Goal: Task Accomplishment & Management: Manage account settings

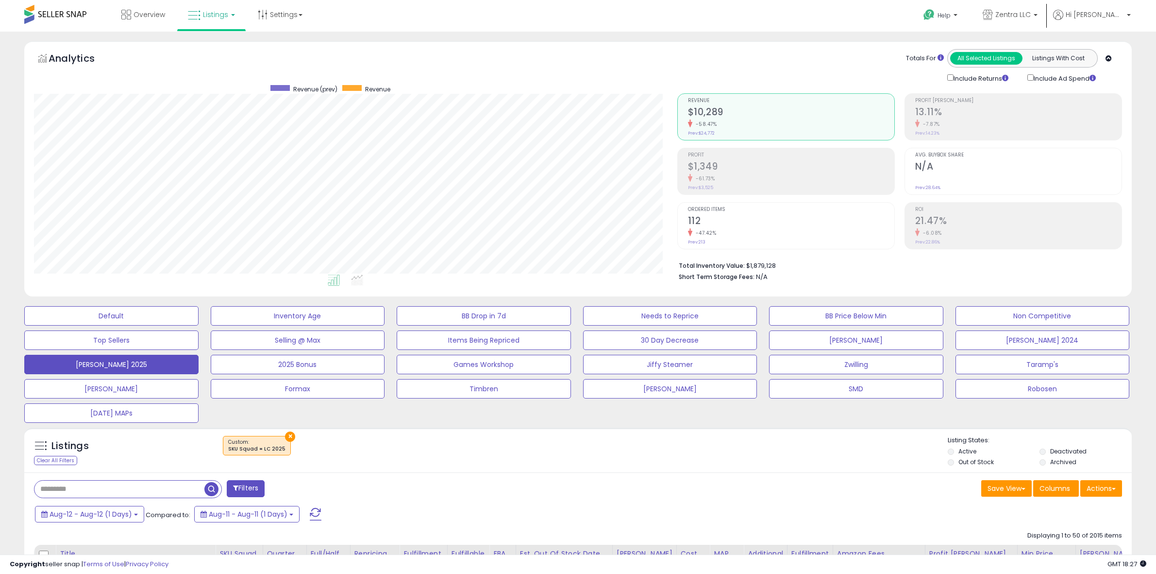
select select "**"
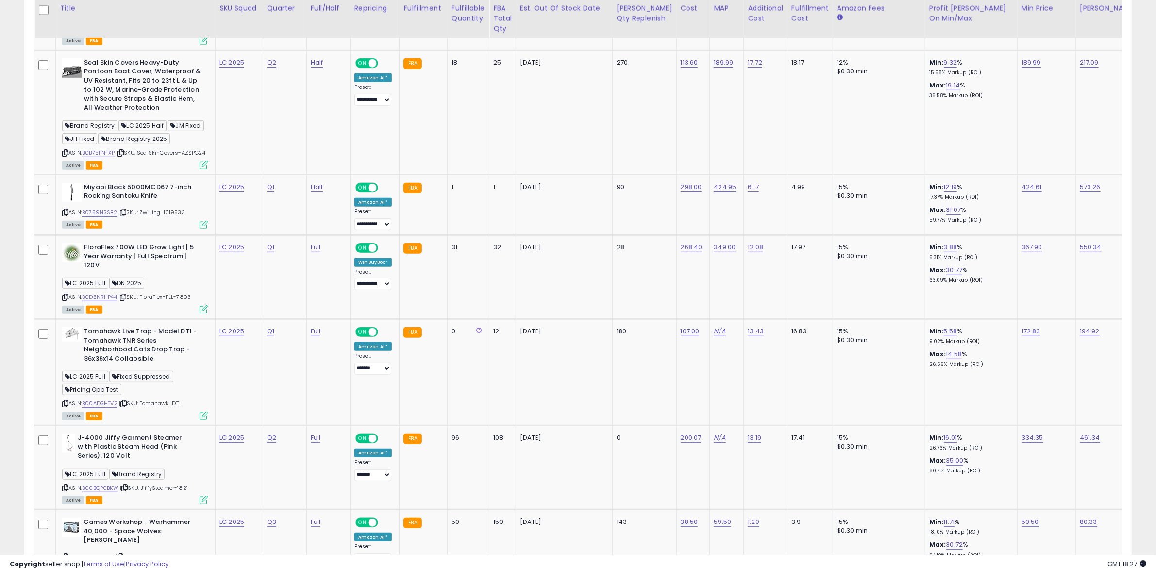
scroll to position [182, 0]
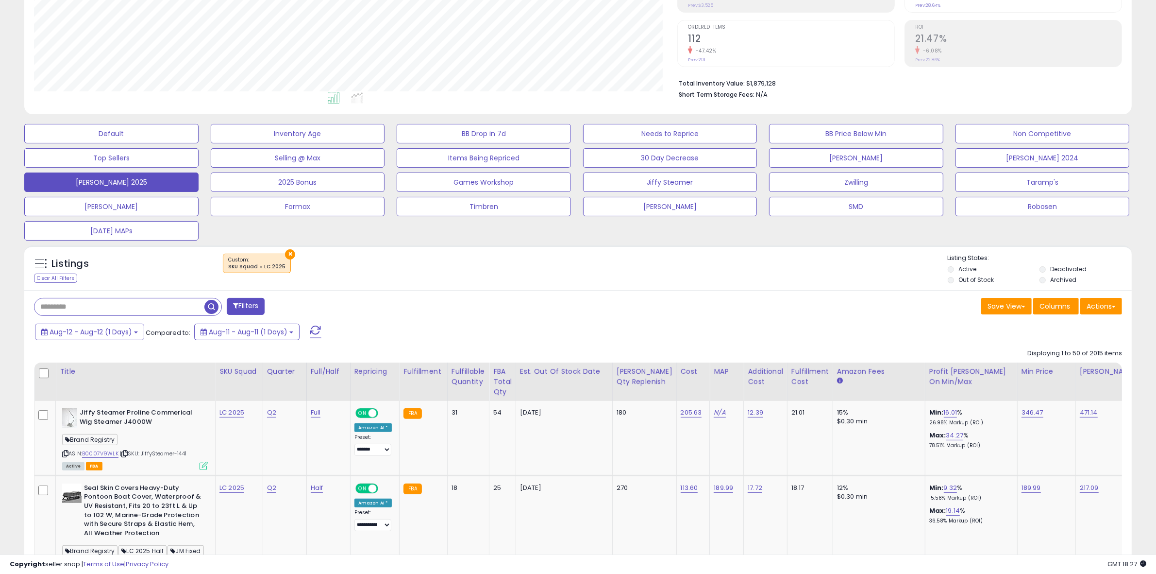
click at [172, 308] on input "text" at bounding box center [119, 306] width 170 height 17
click at [52, 306] on input "**********" at bounding box center [172, 306] width 277 height 17
type input "**********"
click at [322, 302] on span "button" at bounding box center [319, 307] width 14 height 14
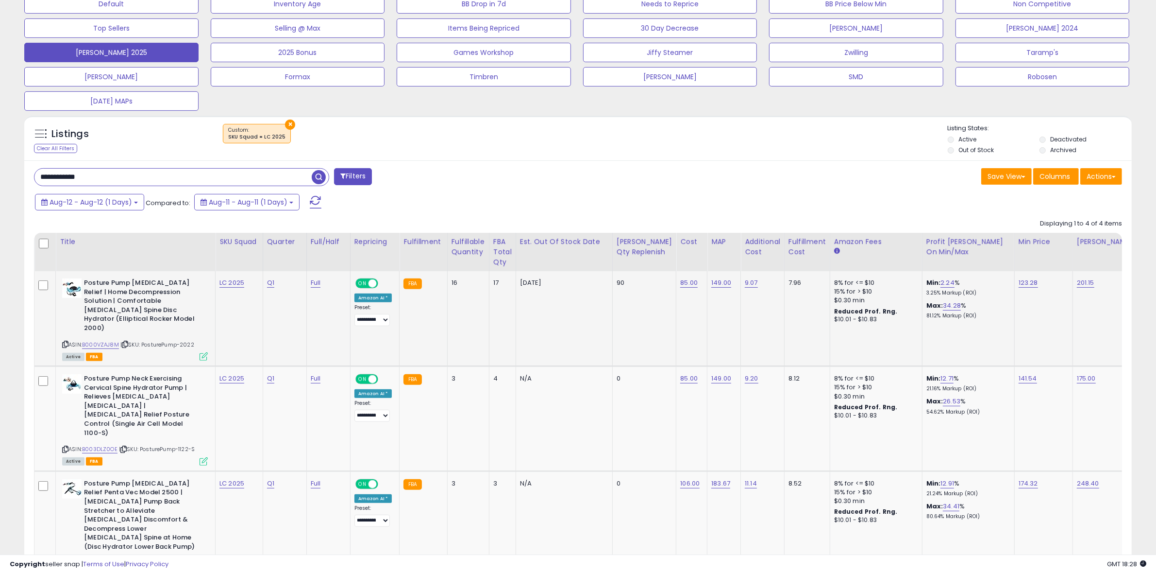
scroll to position [347, 0]
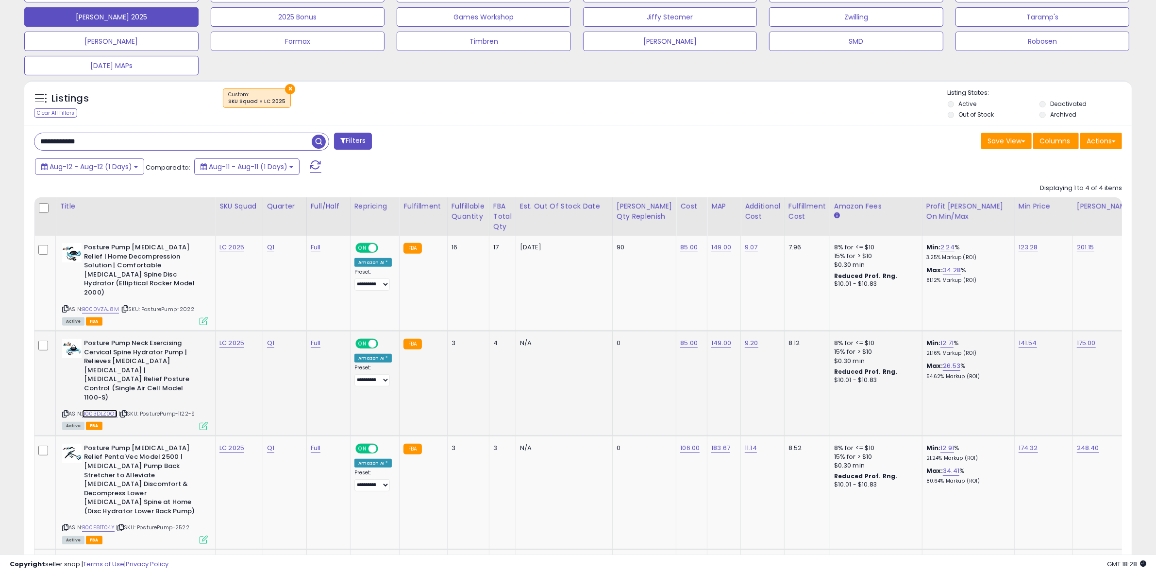
click at [98, 409] on link "B003DLZ0OE" at bounding box center [99, 413] width 35 height 8
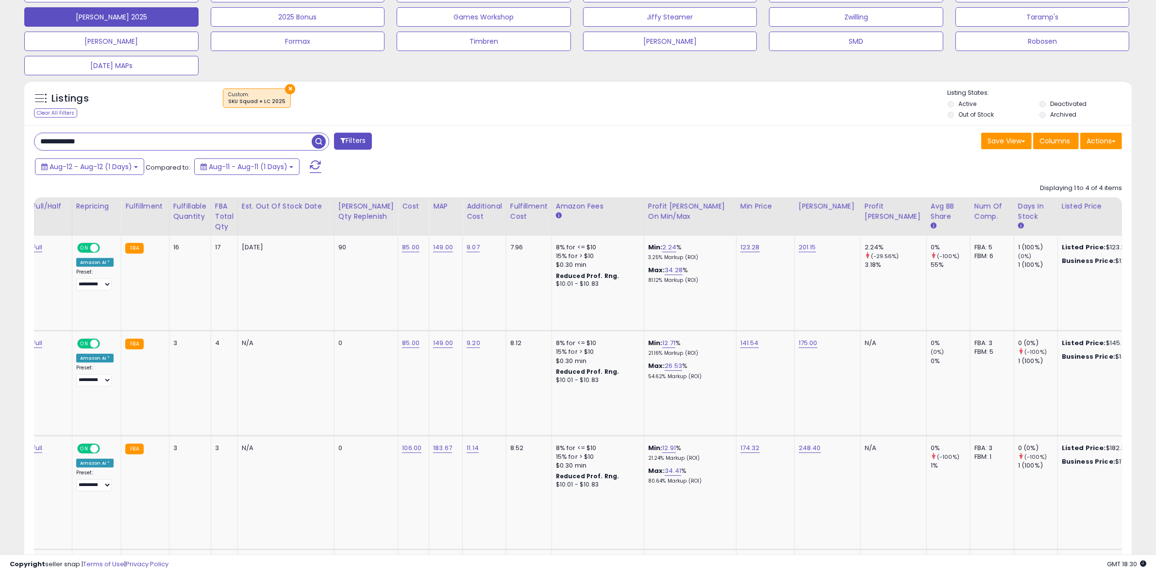
scroll to position [0, 0]
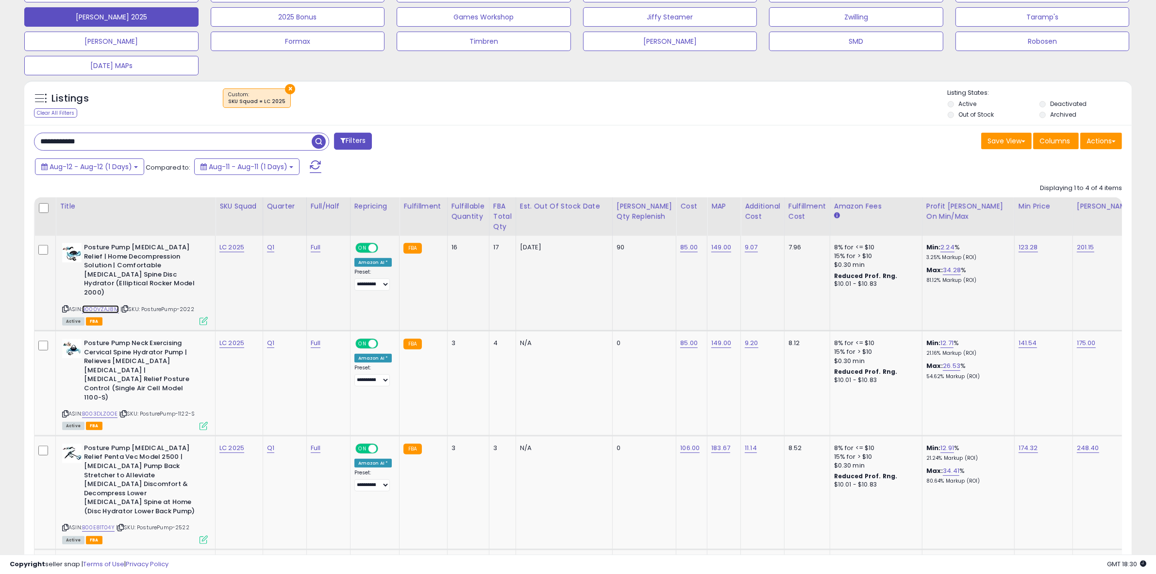
click at [108, 305] on link "B000VZAJ8M" at bounding box center [100, 309] width 37 height 8
click at [680, 248] on link "85.00" at bounding box center [688, 247] width 17 height 10
type input "*"
type input "**"
click at [696, 219] on icon "submit" at bounding box center [693, 222] width 6 height 6
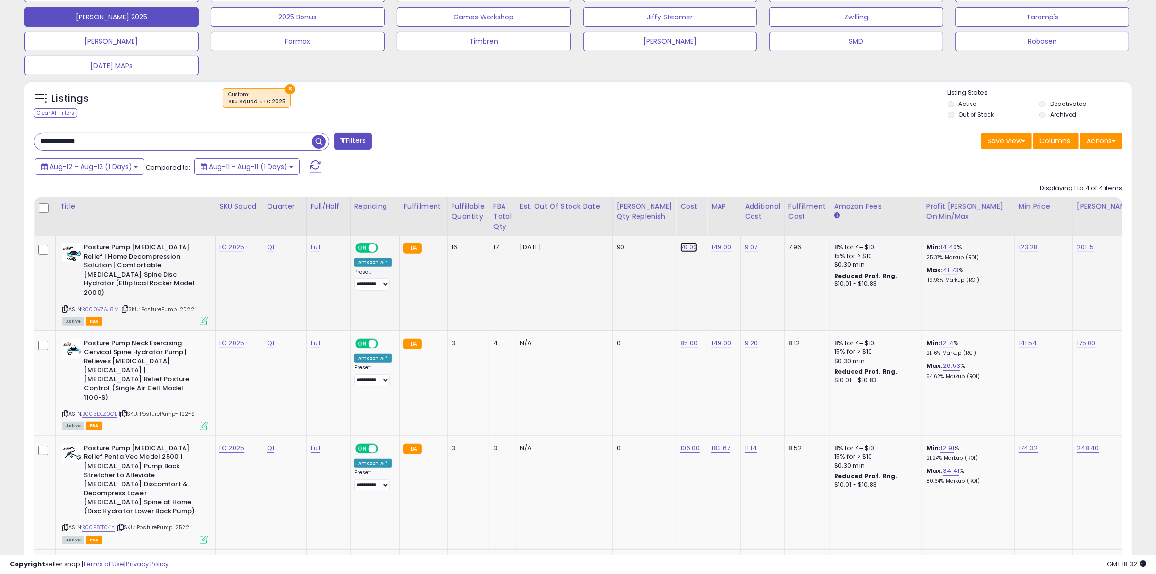
click at [680, 248] on link "70.00" at bounding box center [688, 247] width 17 height 10
drag, startPoint x: 622, startPoint y: 225, endPoint x: 598, endPoint y: 227, distance: 24.4
click at [598, 227] on input "*****" at bounding box center [638, 223] width 86 height 17
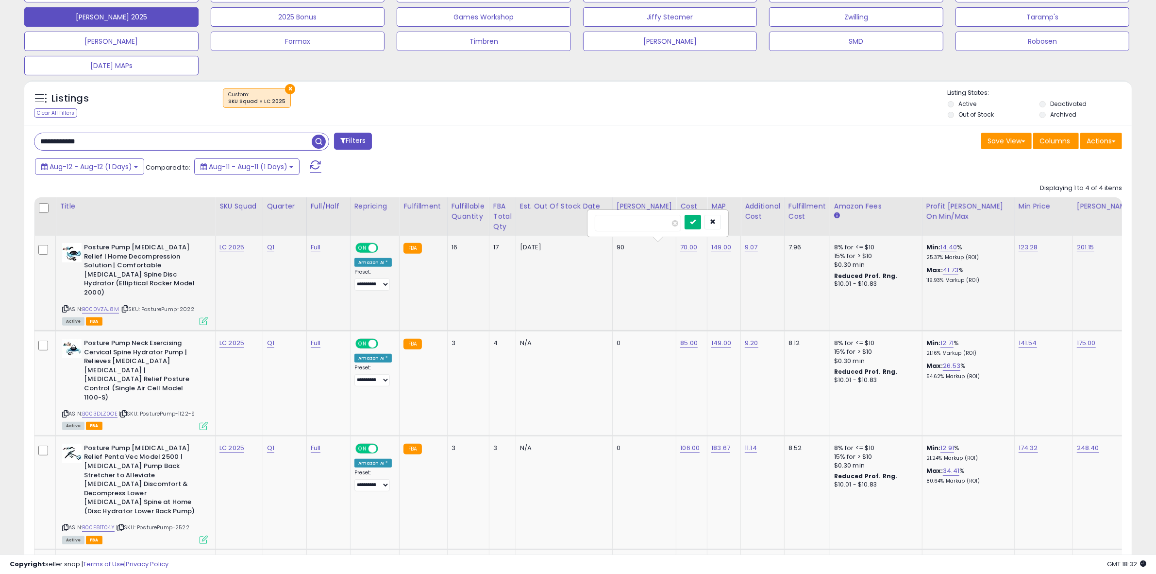
type input "**"
click at [701, 226] on button "submit" at bounding box center [693, 222] width 17 height 15
click at [112, 305] on link "B000VZAJ8M" at bounding box center [100, 309] width 37 height 8
click at [105, 305] on link "B000VZAJ8M" at bounding box center [100, 309] width 37 height 8
click at [107, 305] on link "B000VZAJ8M" at bounding box center [100, 309] width 37 height 8
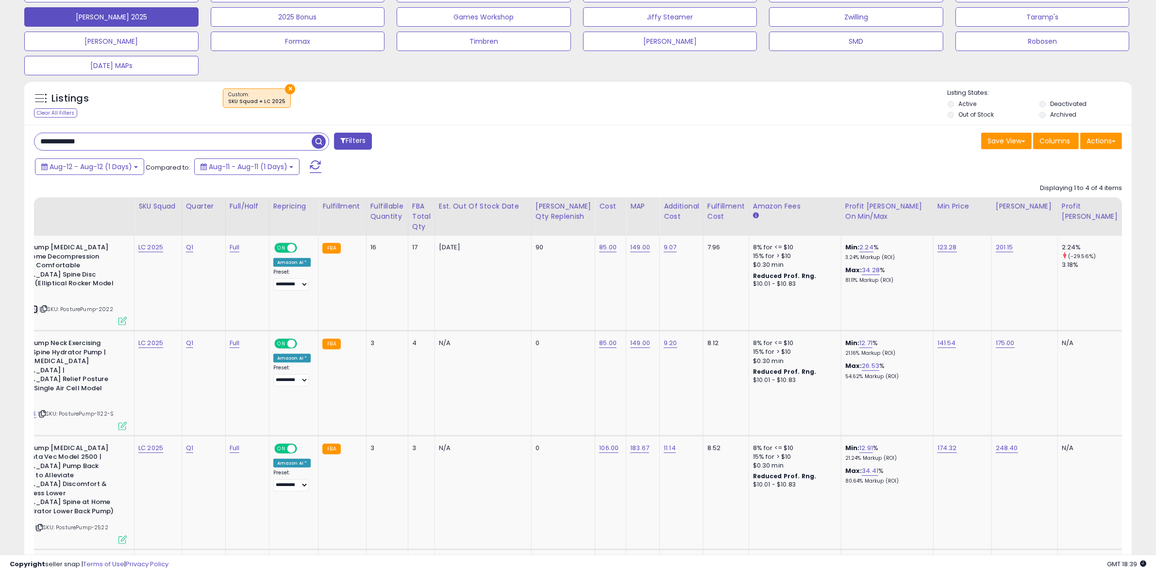
scroll to position [0, 234]
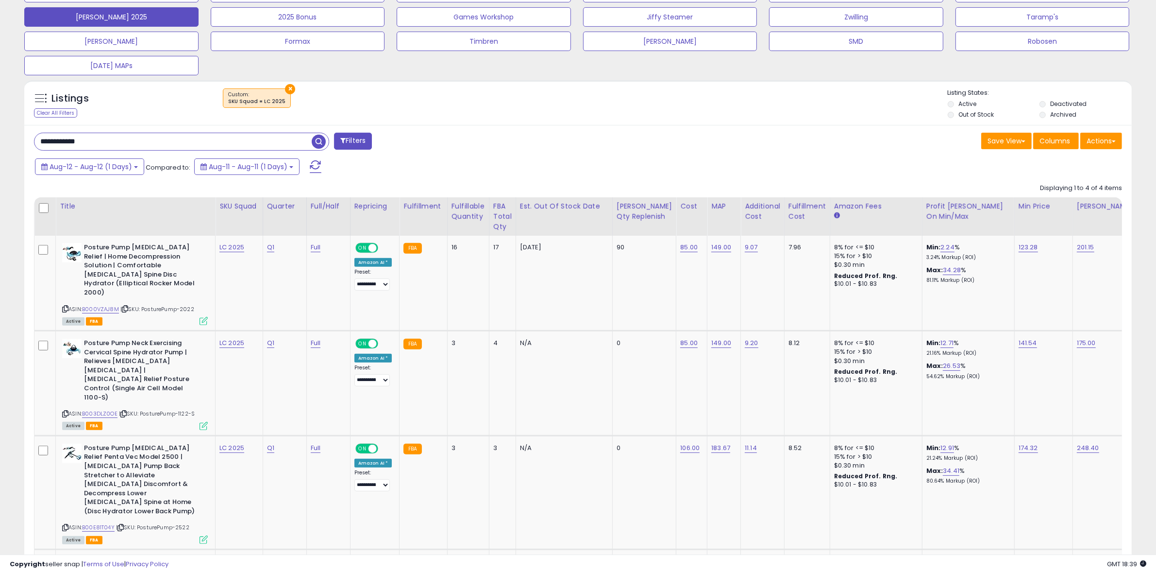
click at [450, 148] on div "**********" at bounding box center [303, 142] width 552 height 19
click at [66, 306] on icon at bounding box center [65, 308] width 6 height 5
click at [130, 19] on button "[PERSON_NAME] 2025" at bounding box center [111, 16] width 174 height 19
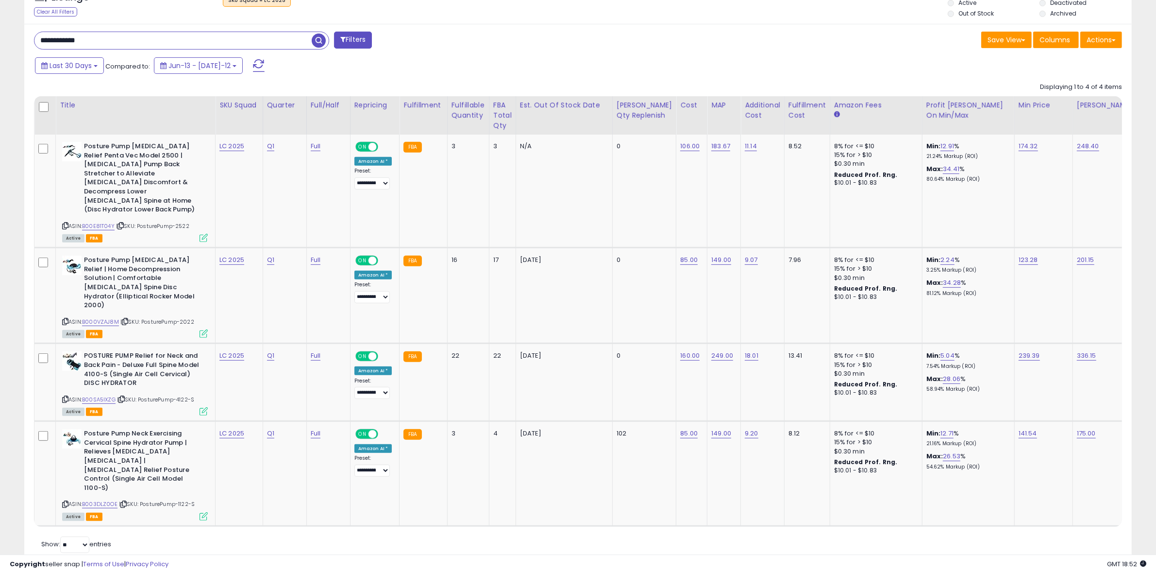
scroll to position [0, 598]
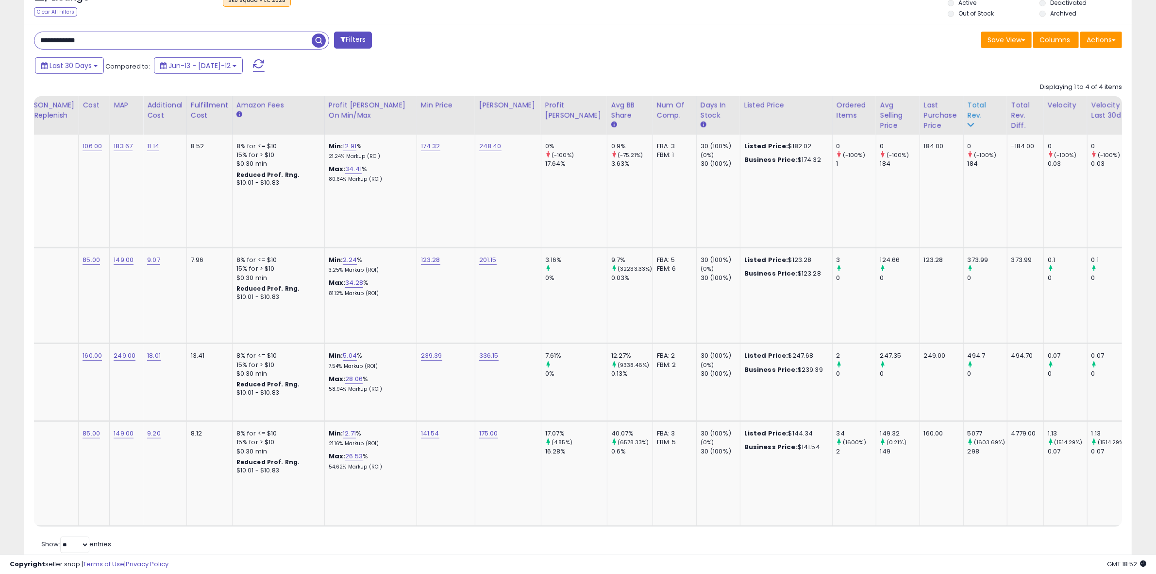
click at [968, 109] on div "Total Rev." at bounding box center [985, 110] width 35 height 20
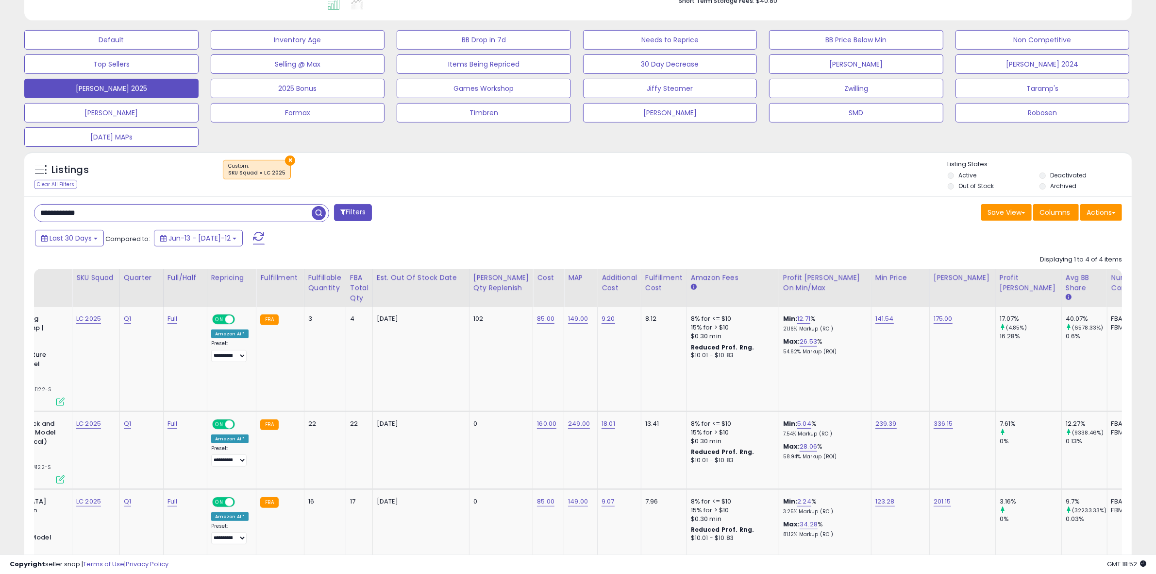
scroll to position [0, 112]
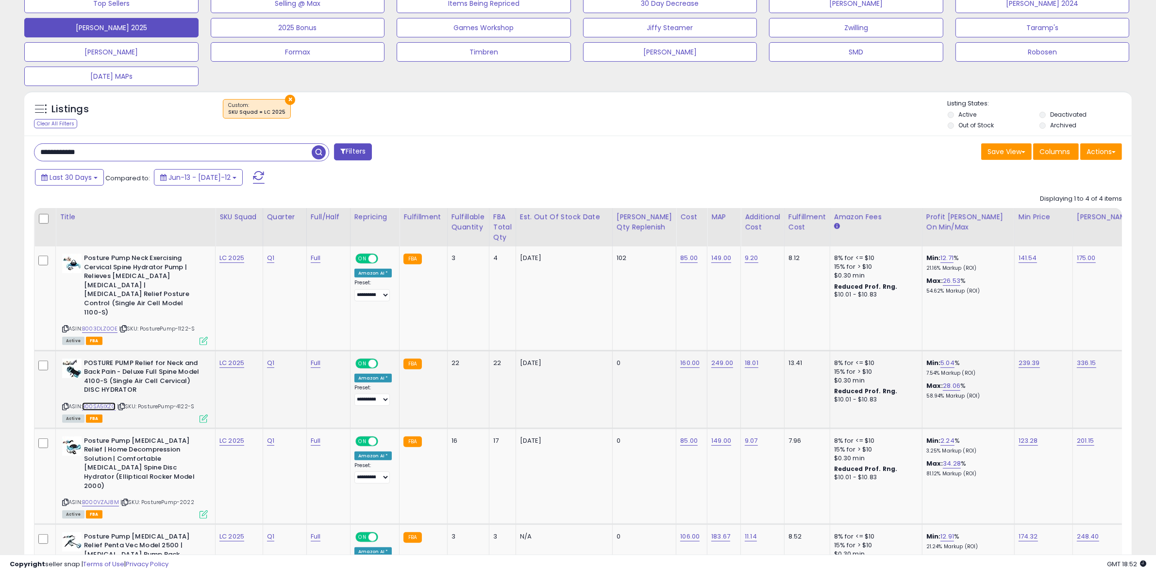
click at [106, 402] on link "B00SA5IXZG" at bounding box center [99, 406] width 34 height 8
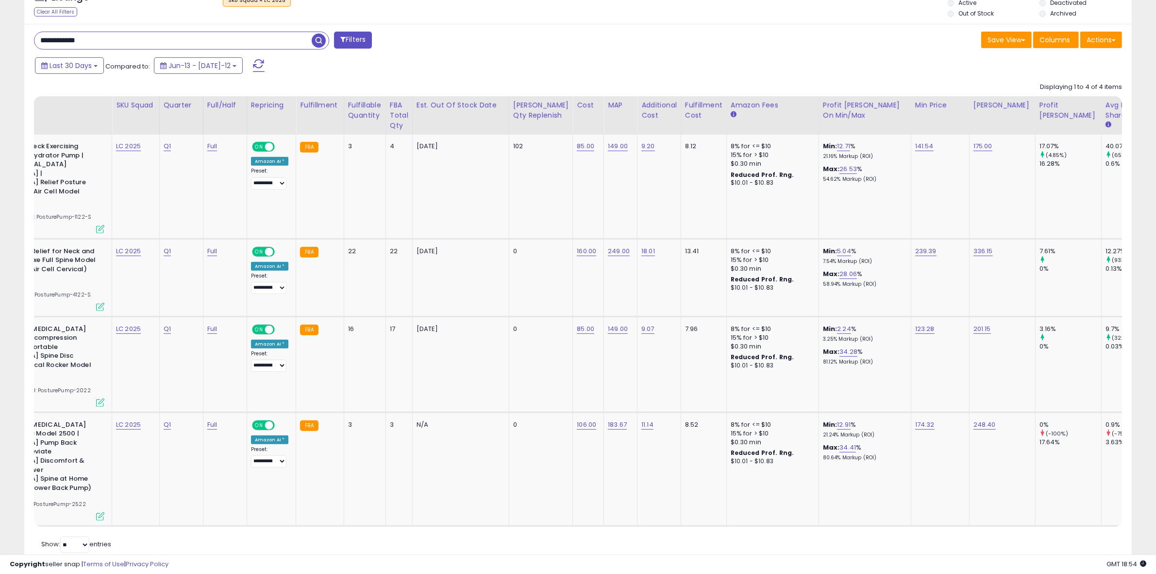
scroll to position [0, 0]
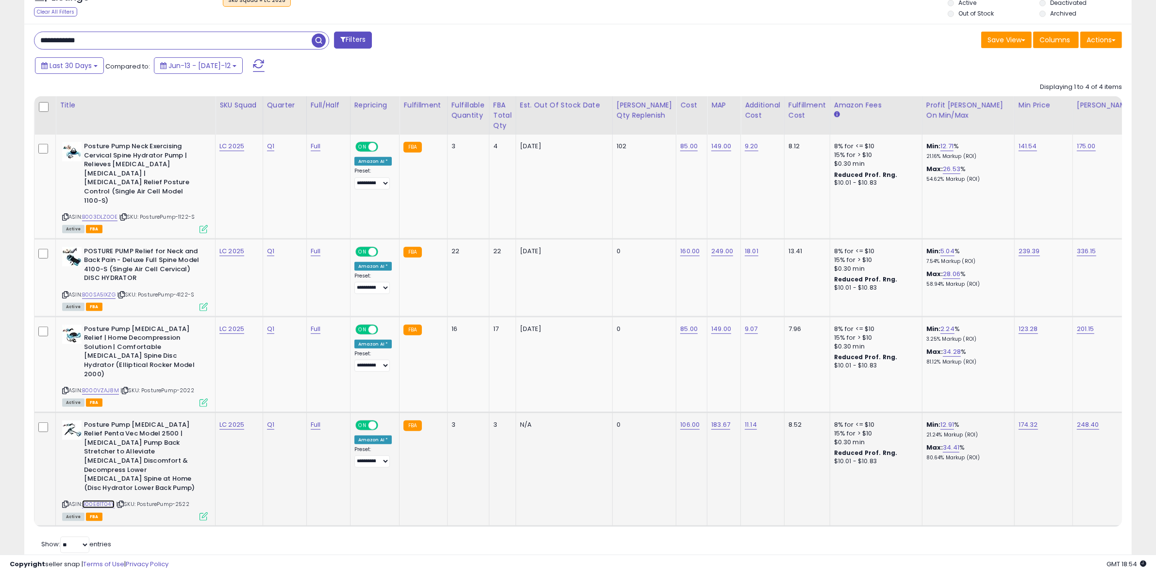
click at [108, 500] on link "B00E81T04Y" at bounding box center [98, 504] width 33 height 8
click at [105, 500] on link "B00E81T04Y" at bounding box center [98, 504] width 33 height 8
click at [711, 151] on link "183.67" at bounding box center [721, 146] width 20 height 10
drag, startPoint x: 675, startPoint y: 372, endPoint x: 642, endPoint y: 374, distance: 33.1
click at [642, 374] on input "******" at bounding box center [670, 372] width 86 height 17
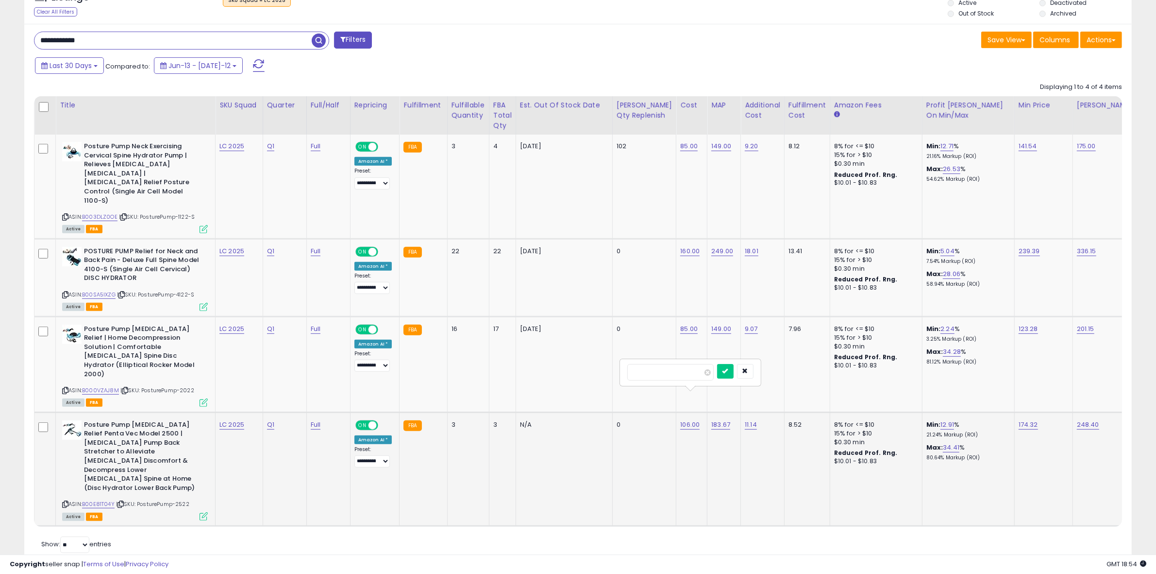
type input "***"
click button "submit" at bounding box center [725, 371] width 17 height 15
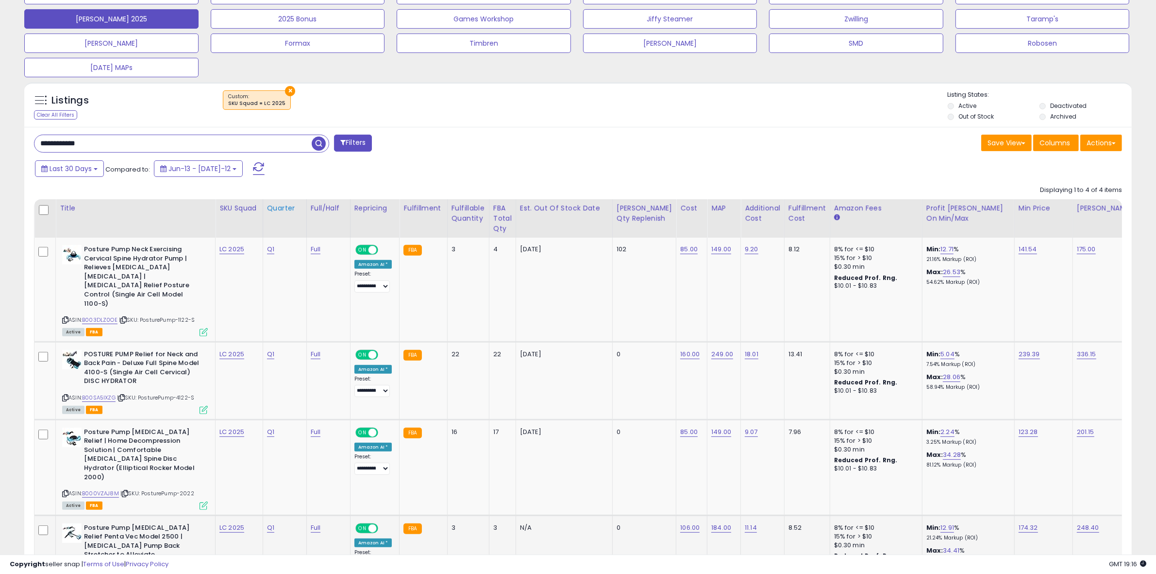
scroll to position [327, 0]
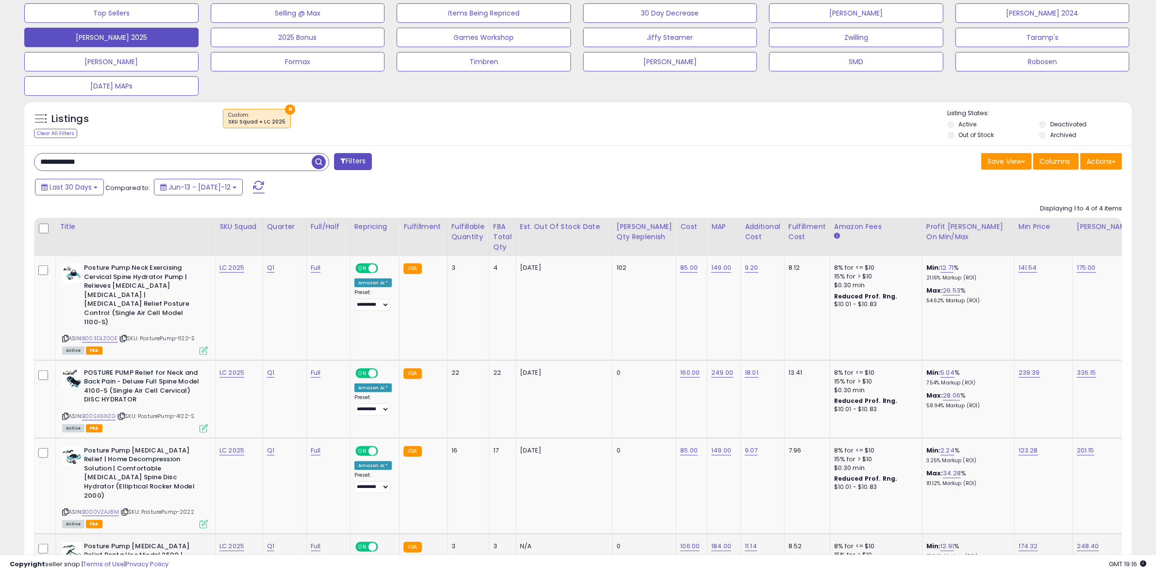
click at [285, 110] on button "×" at bounding box center [290, 109] width 10 height 10
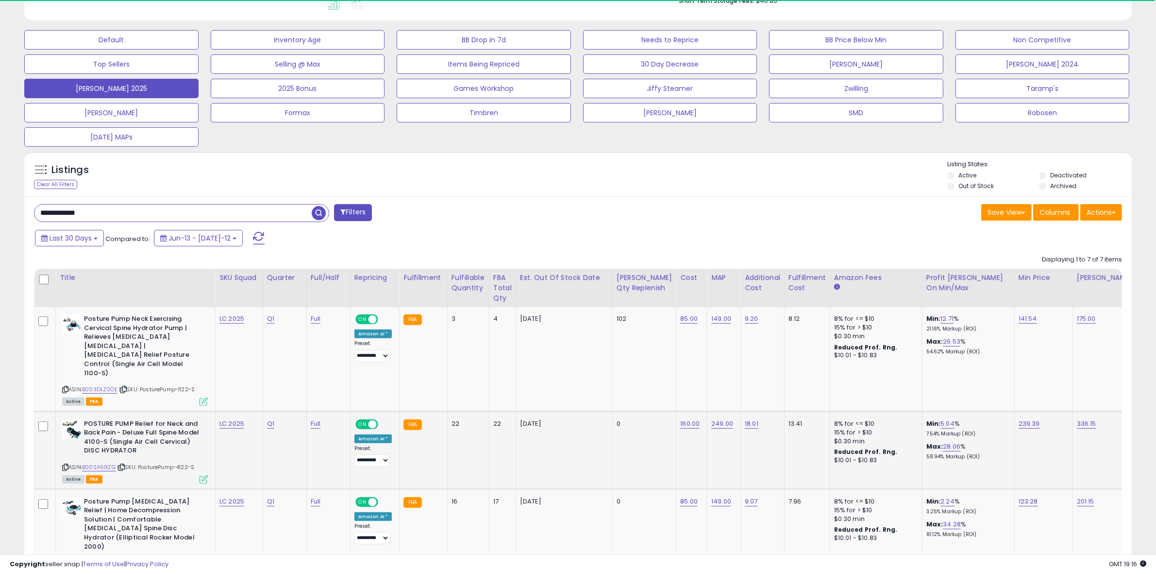
scroll to position [199, 643]
click at [104, 385] on link "B003DLZ0OE" at bounding box center [99, 389] width 35 height 8
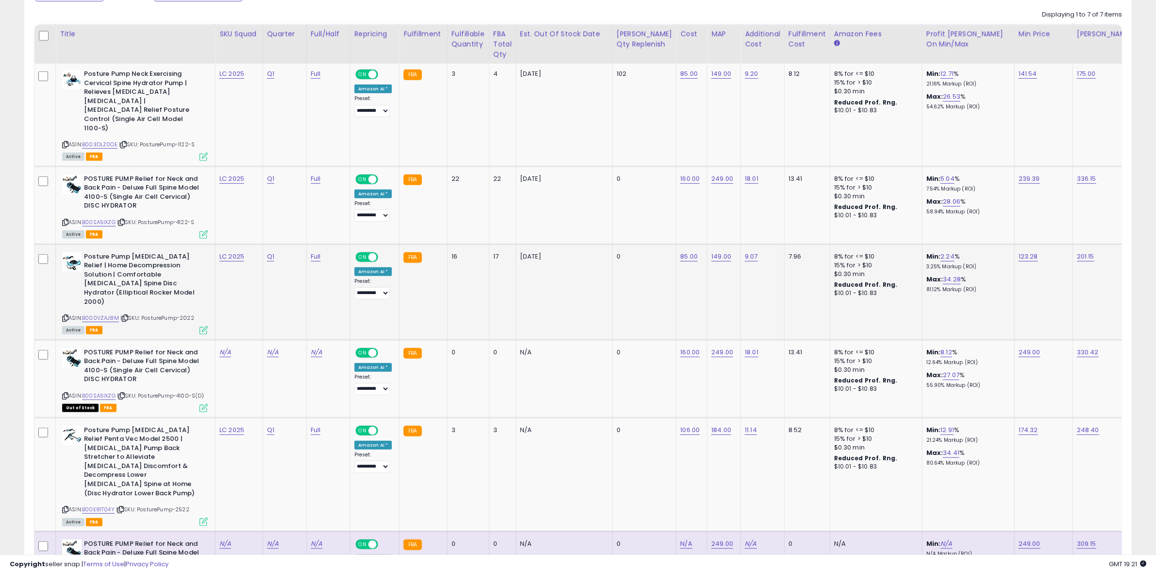
scroll to position [546, 0]
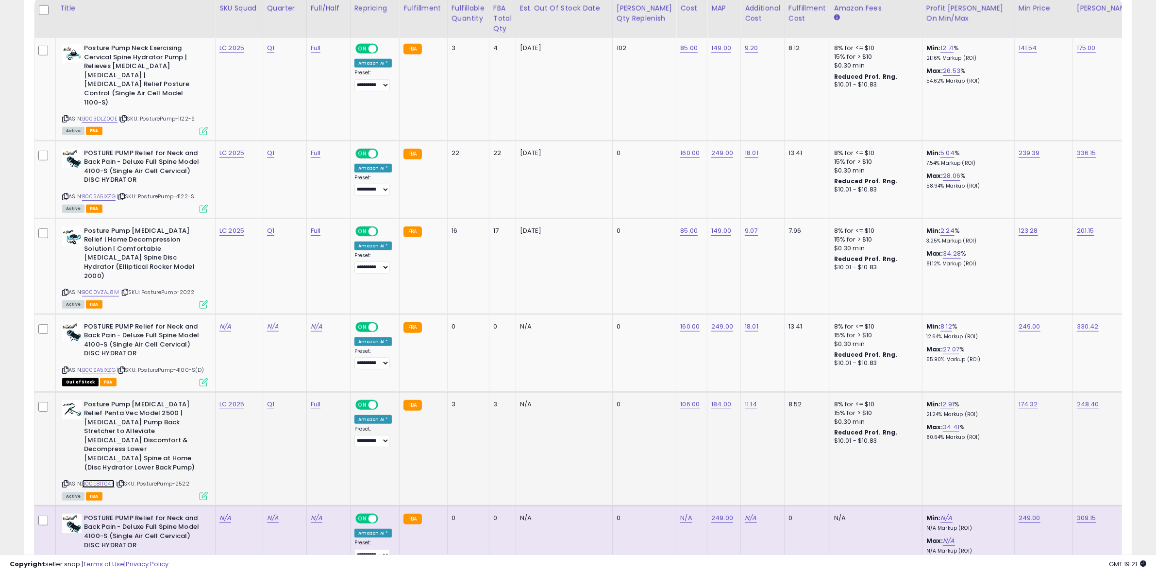
click at [102, 479] on link "B00E81T04Y" at bounding box center [98, 483] width 33 height 8
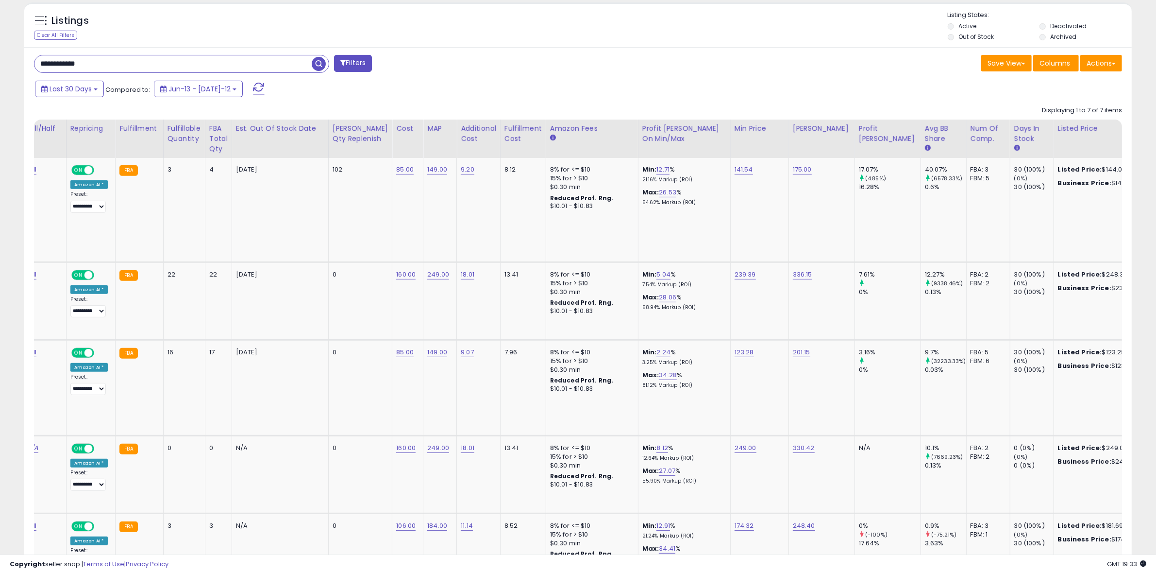
scroll to position [0, 166]
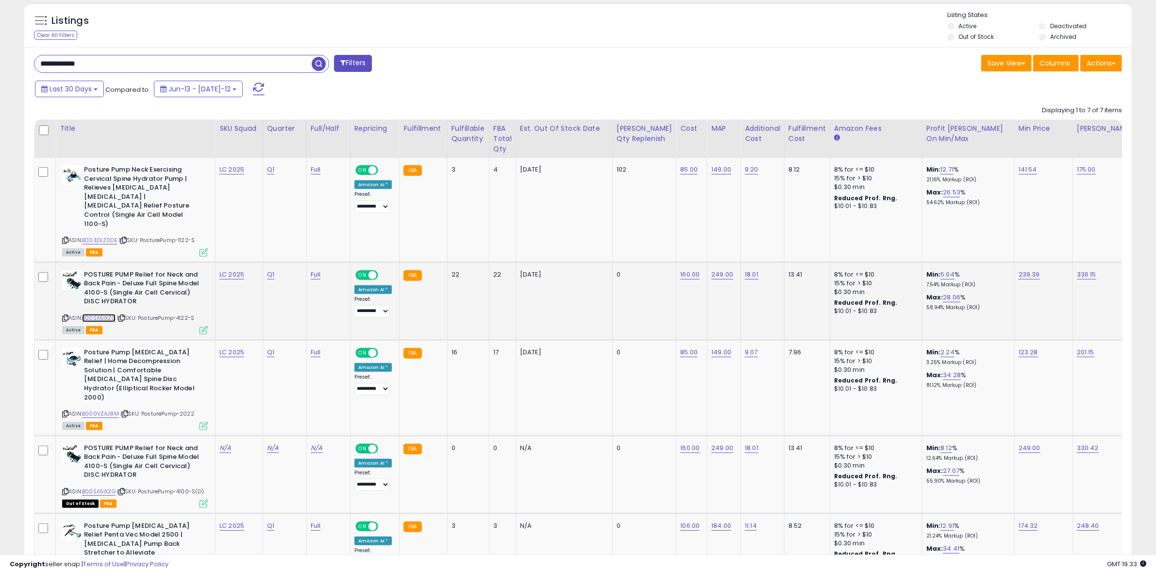
click at [98, 314] on link "B00SA5IXZG" at bounding box center [99, 318] width 34 height 8
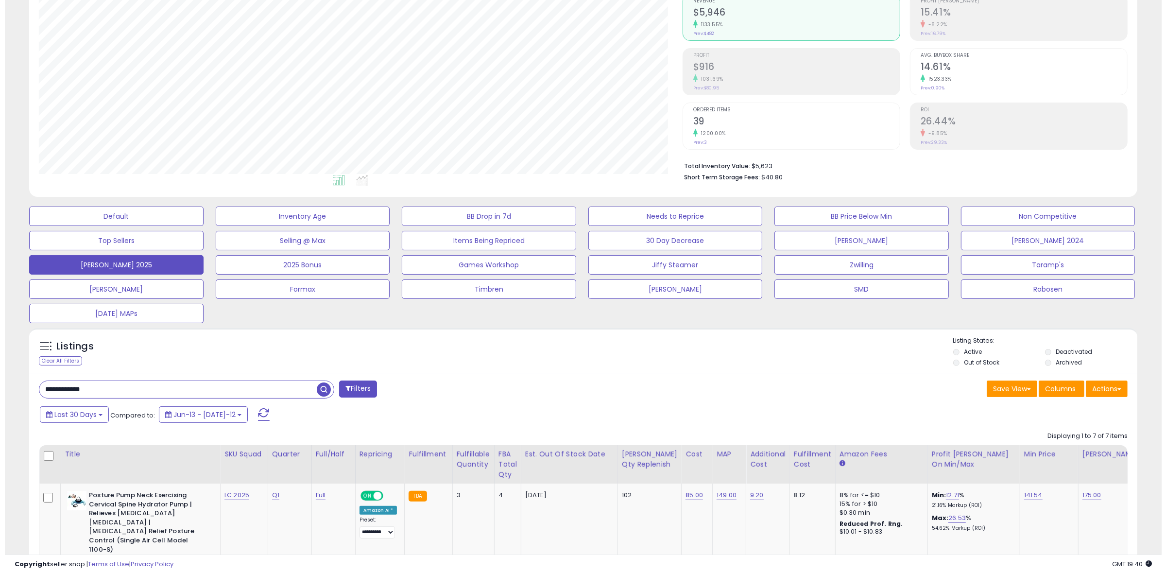
scroll to position [0, 0]
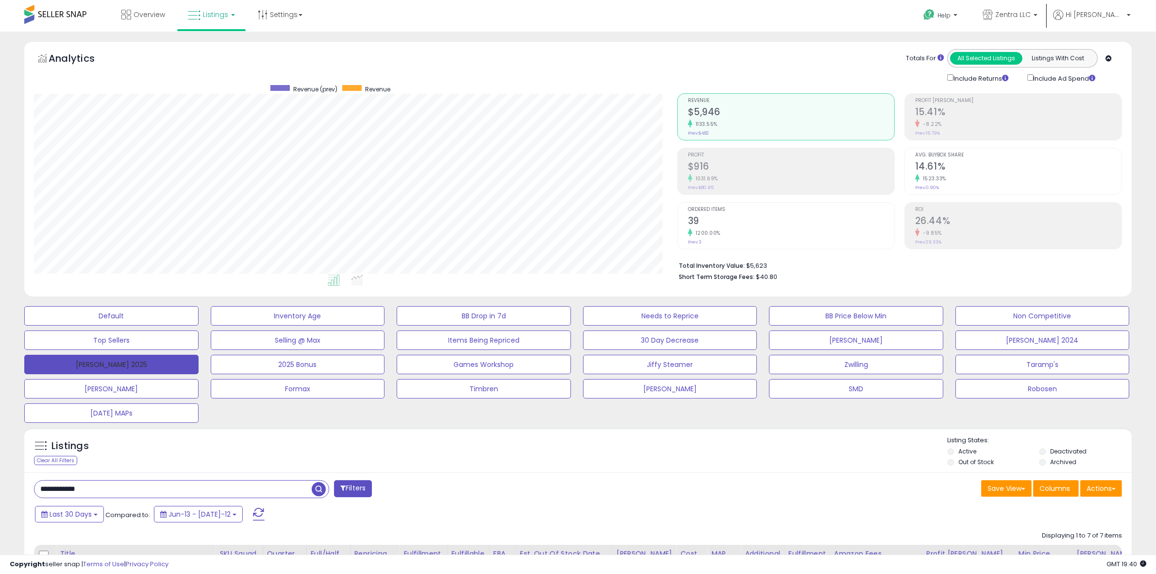
click at [152, 362] on button "[PERSON_NAME] 2025" at bounding box center [111, 364] width 174 height 19
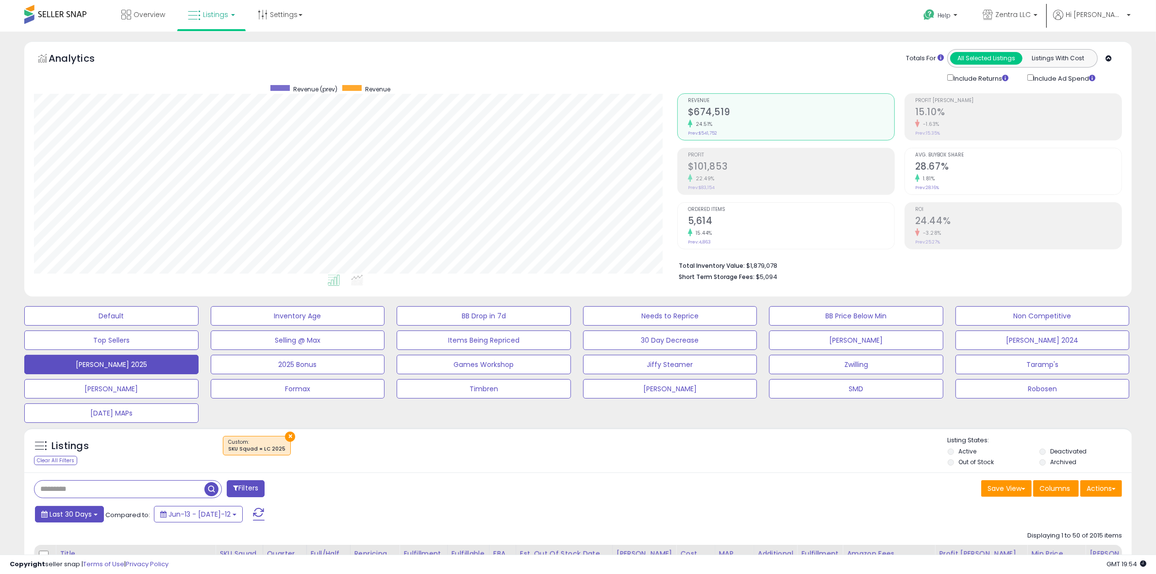
drag, startPoint x: 79, startPoint y: 513, endPoint x: 90, endPoint y: 510, distance: 11.7
click at [79, 513] on span "Last 30 Days" at bounding box center [71, 514] width 42 height 10
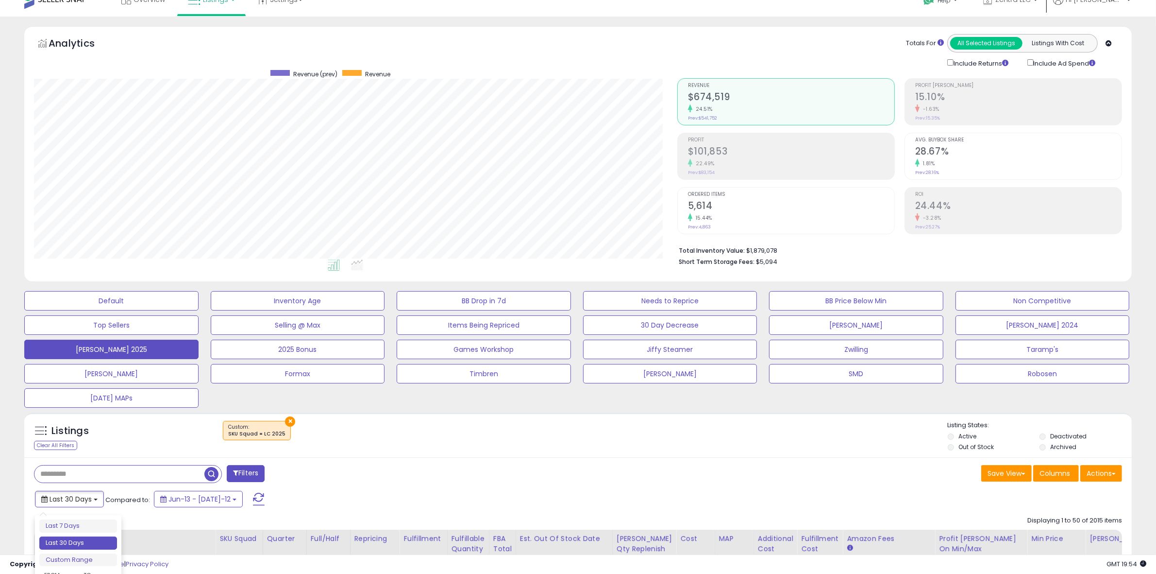
scroll to position [304, 0]
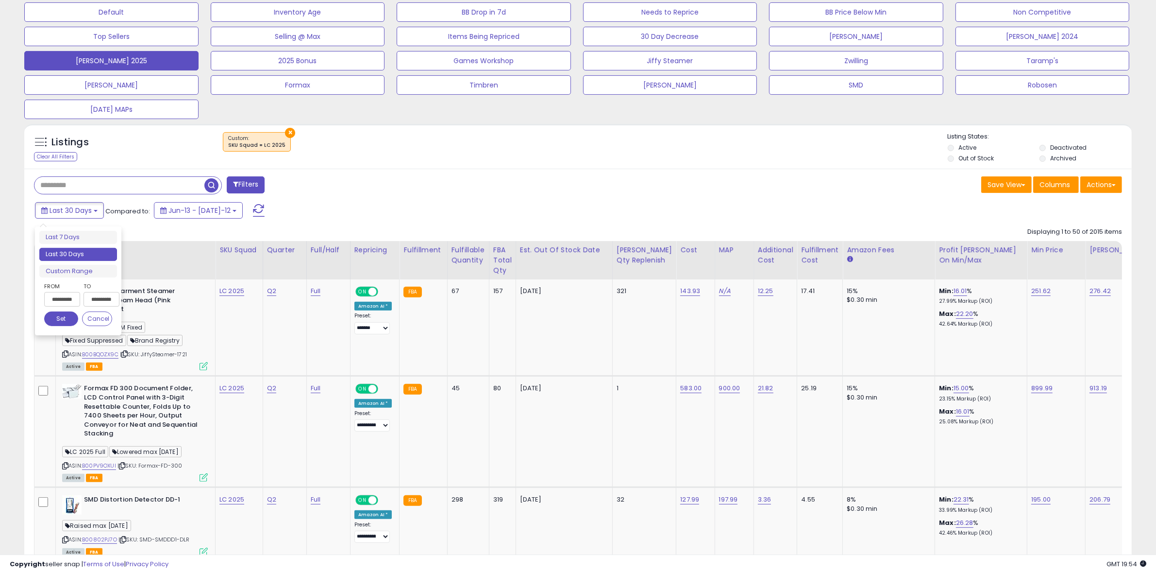
click at [68, 300] on input "**********" at bounding box center [62, 299] width 36 height 15
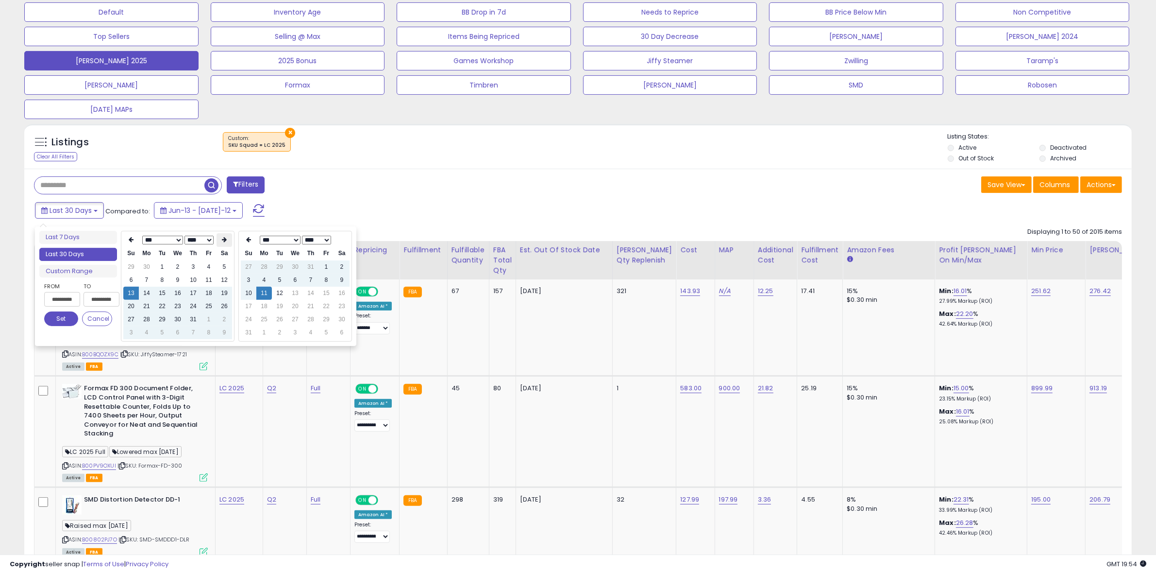
click at [231, 240] on th at bounding box center [225, 240] width 16 height 14
type input "**********"
click at [169, 294] on td "12" at bounding box center [162, 293] width 16 height 13
type input "**********"
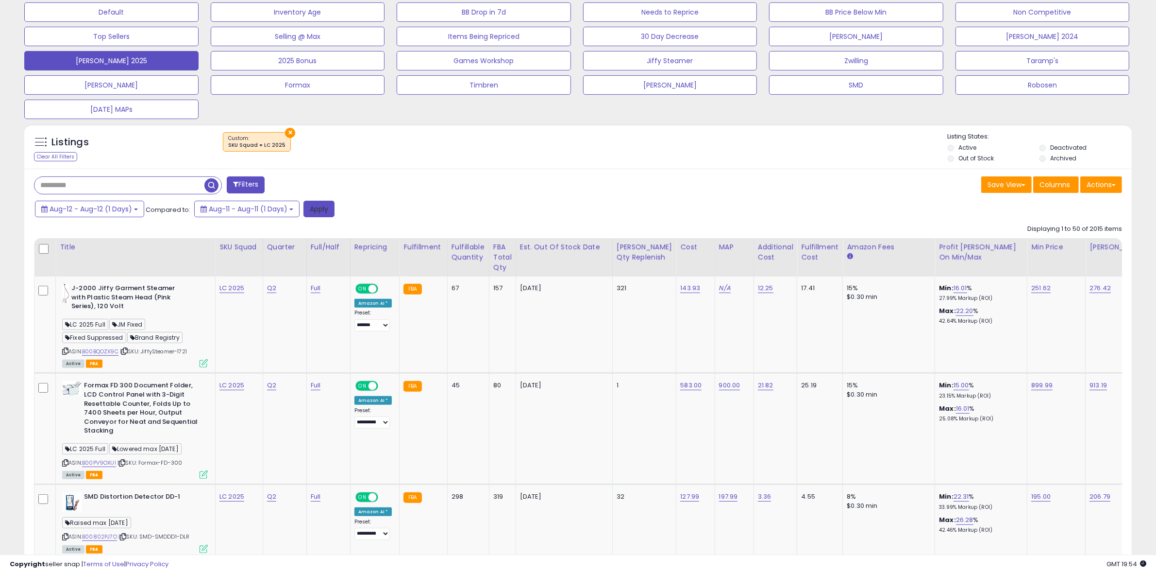
click at [318, 213] on button "Apply" at bounding box center [319, 209] width 31 height 17
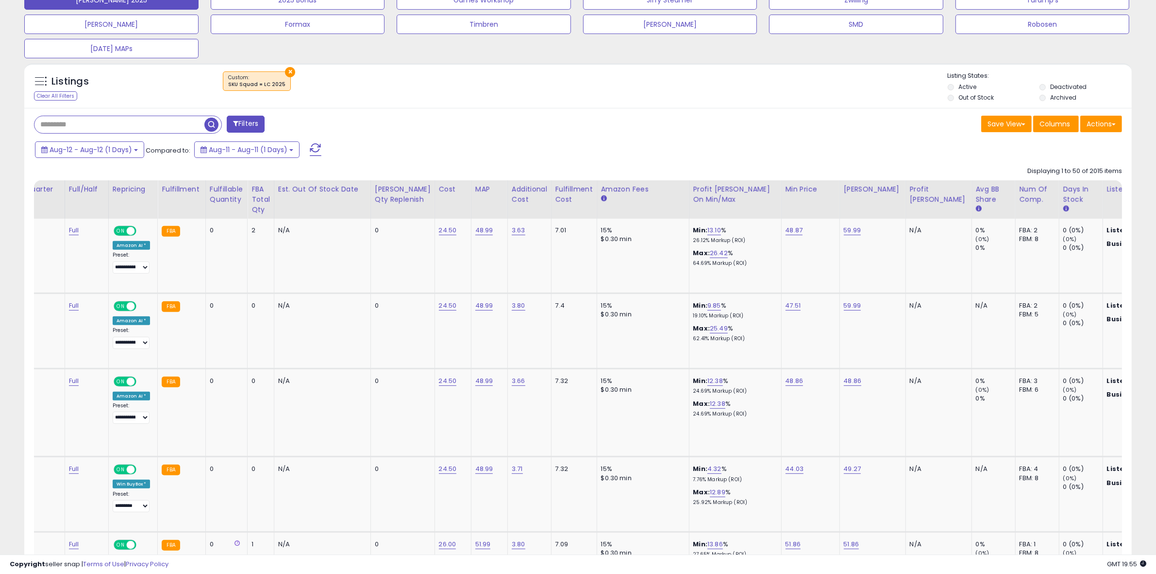
scroll to position [0, 600]
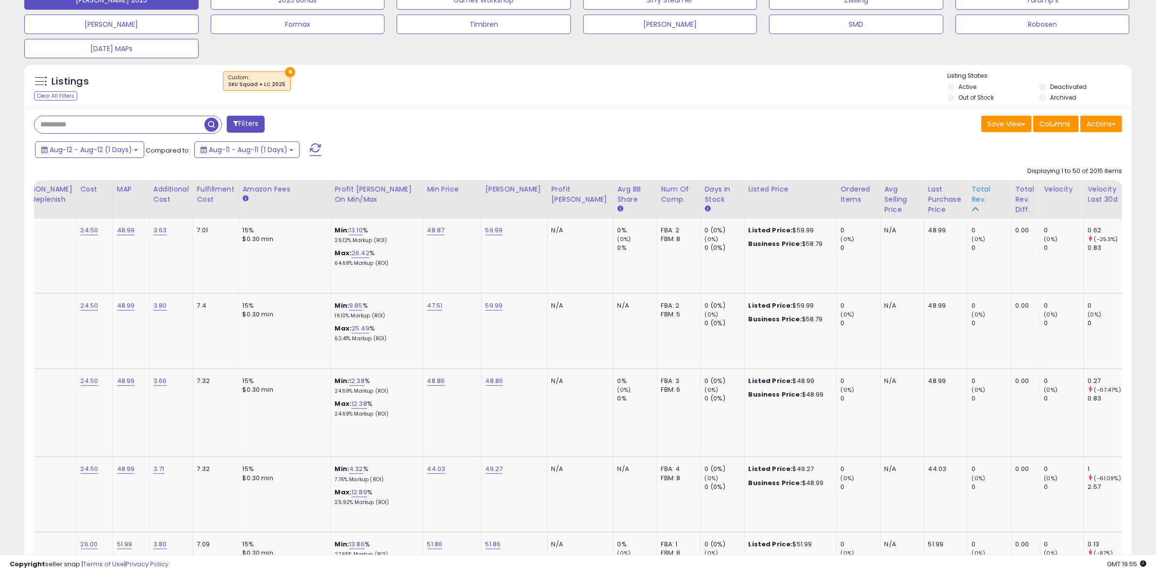
click at [972, 194] on div "Total Rev." at bounding box center [989, 194] width 35 height 20
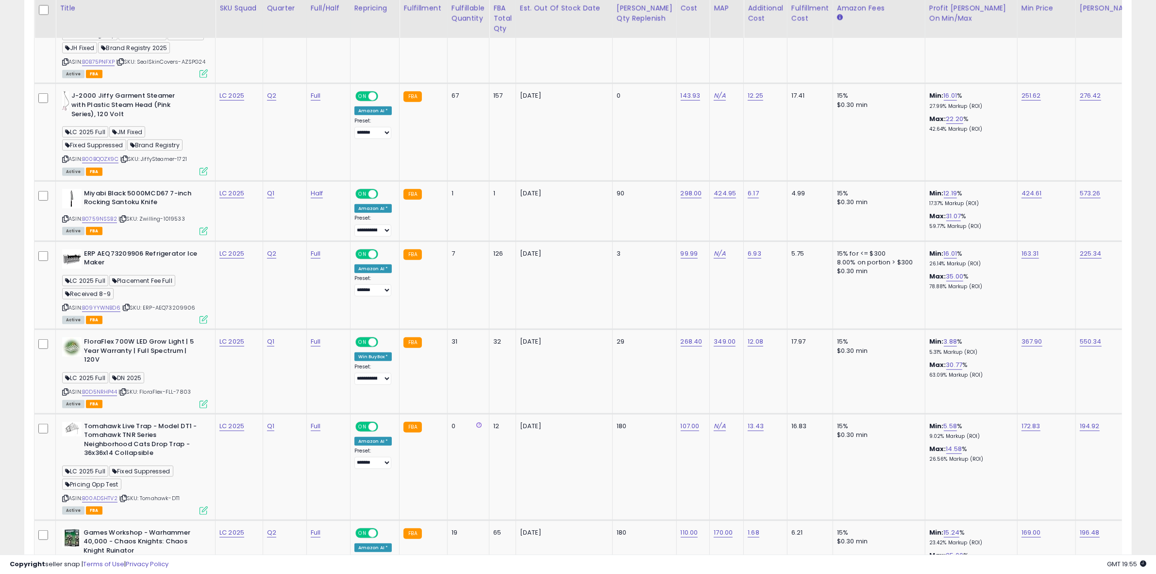
scroll to position [0, 21]
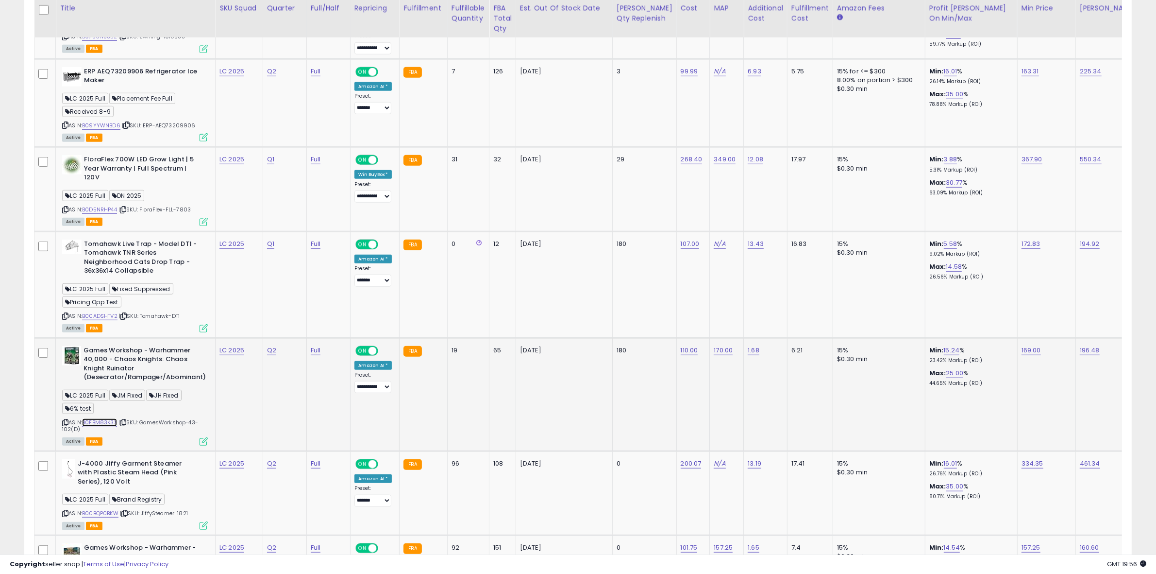
click at [106, 425] on link "B0FBM83K3X" at bounding box center [99, 422] width 35 height 8
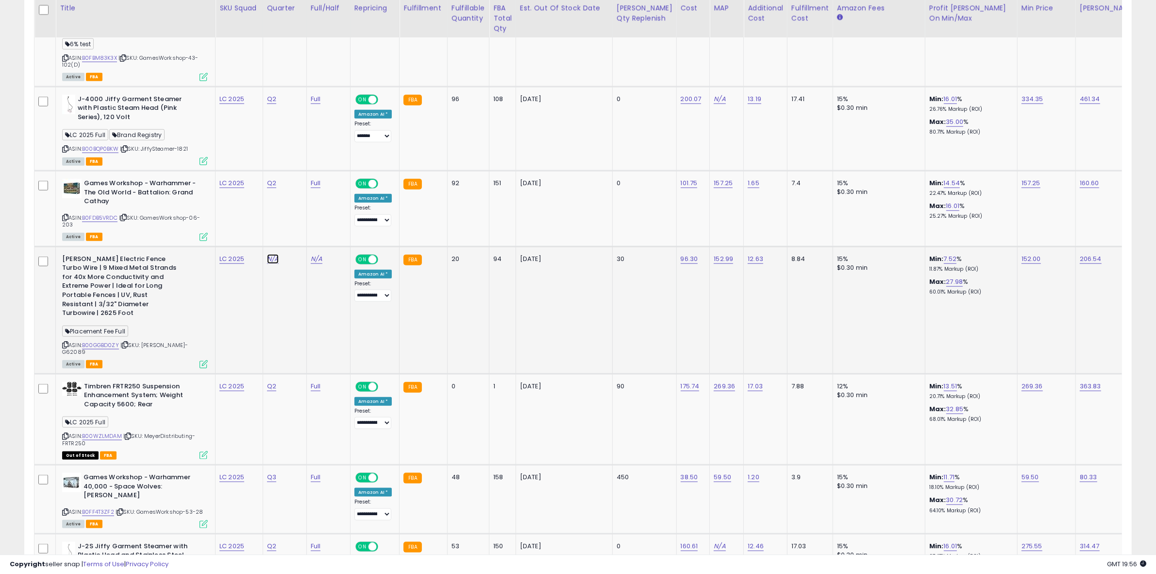
click at [276, 263] on link "N/A" at bounding box center [273, 259] width 12 height 10
type input "**"
click button "submit" at bounding box center [299, 238] width 17 height 15
click at [319, 264] on link "N/A" at bounding box center [317, 259] width 12 height 10
type input "****"
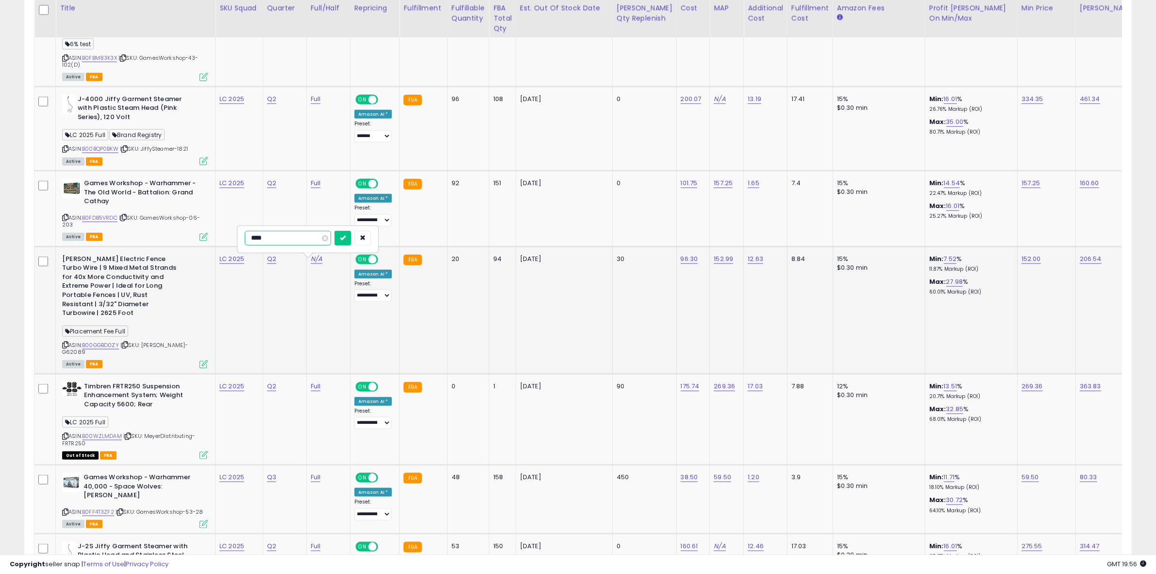
click button "submit" at bounding box center [343, 238] width 17 height 15
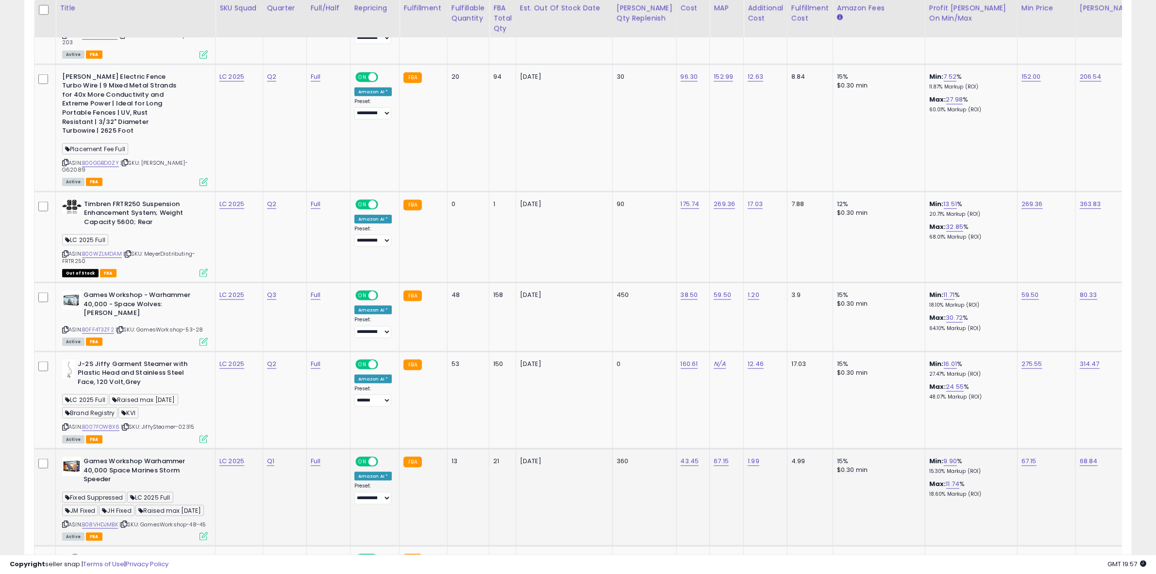
drag, startPoint x: 360, startPoint y: 544, endPoint x: 436, endPoint y: 538, distance: 75.5
click at [436, 538] on tr "Games Workshop Warhammer 40,000 Space Marines Storm Speeder Fixed Suppressed LC…" at bounding box center [904, 496] width 1741 height 97
click at [108, 423] on link "B007FOW8X6" at bounding box center [100, 427] width 37 height 8
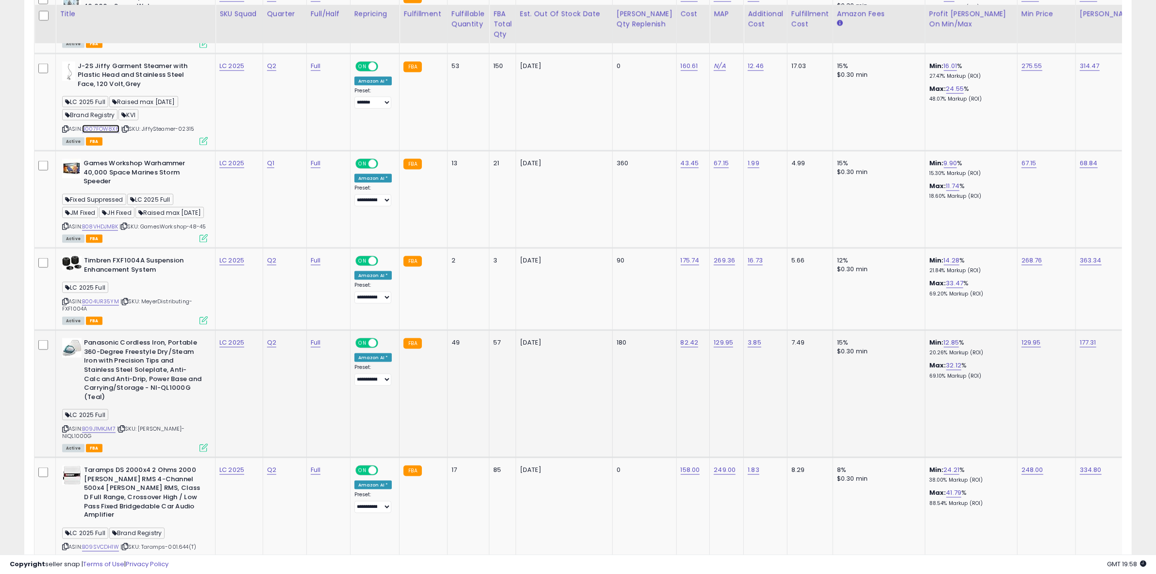
scroll to position [1804, 0]
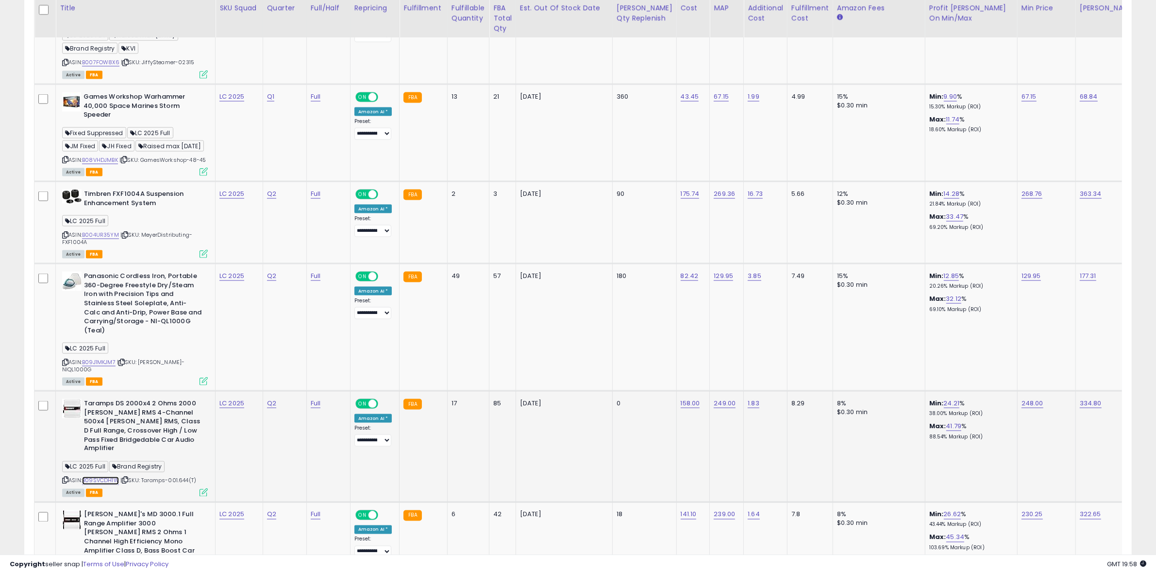
click at [110, 476] on link "B09SVCDH1W" at bounding box center [100, 480] width 37 height 8
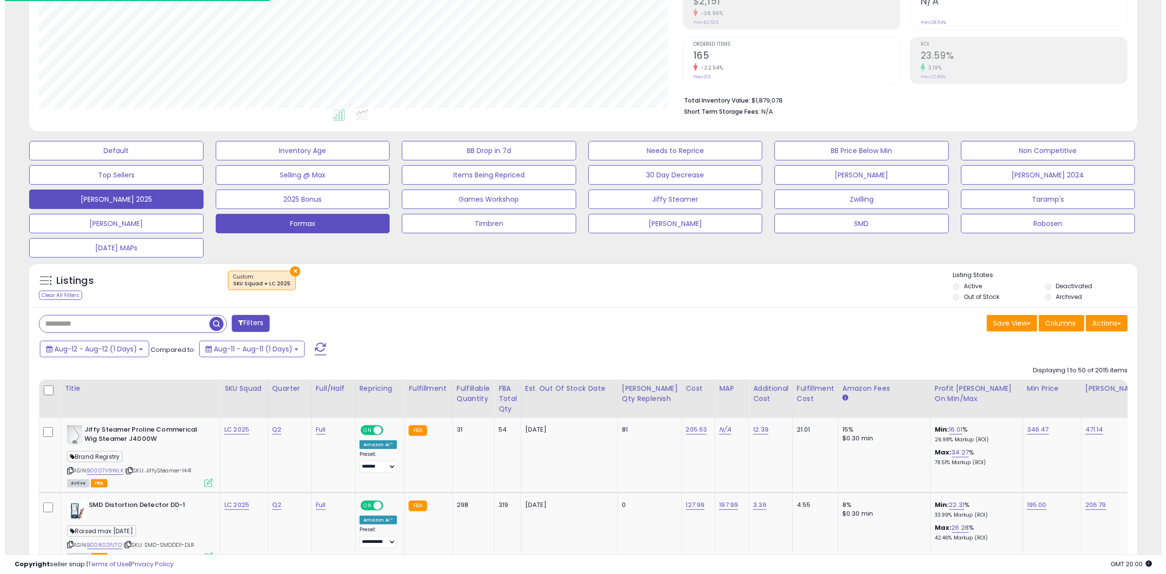
scroll to position [0, 0]
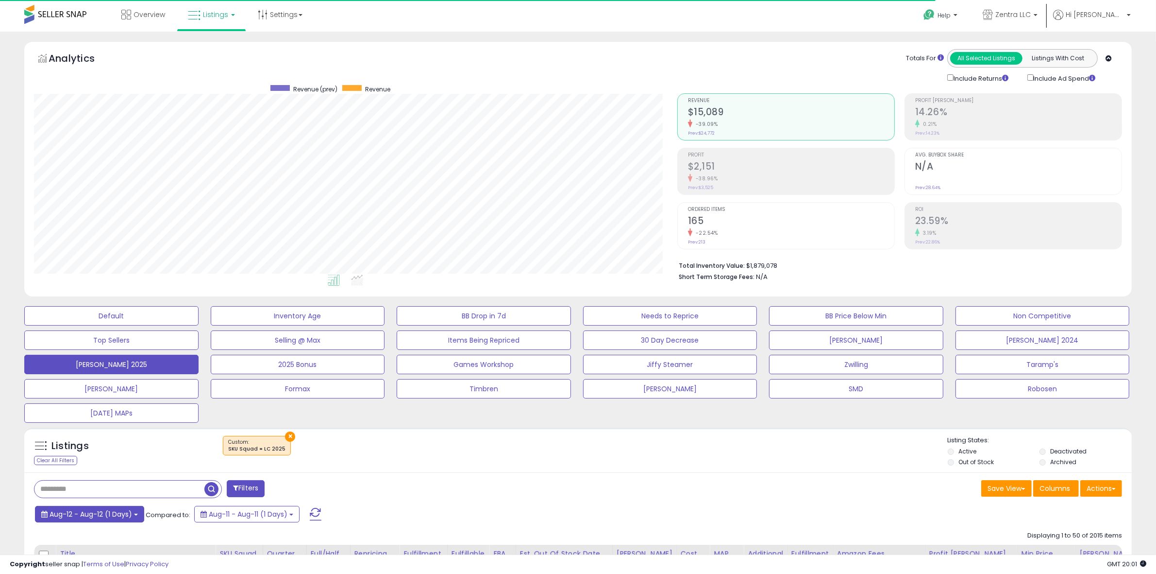
click at [133, 516] on button "Aug-12 - Aug-12 (1 Days)" at bounding box center [89, 514] width 109 height 17
type input "**********"
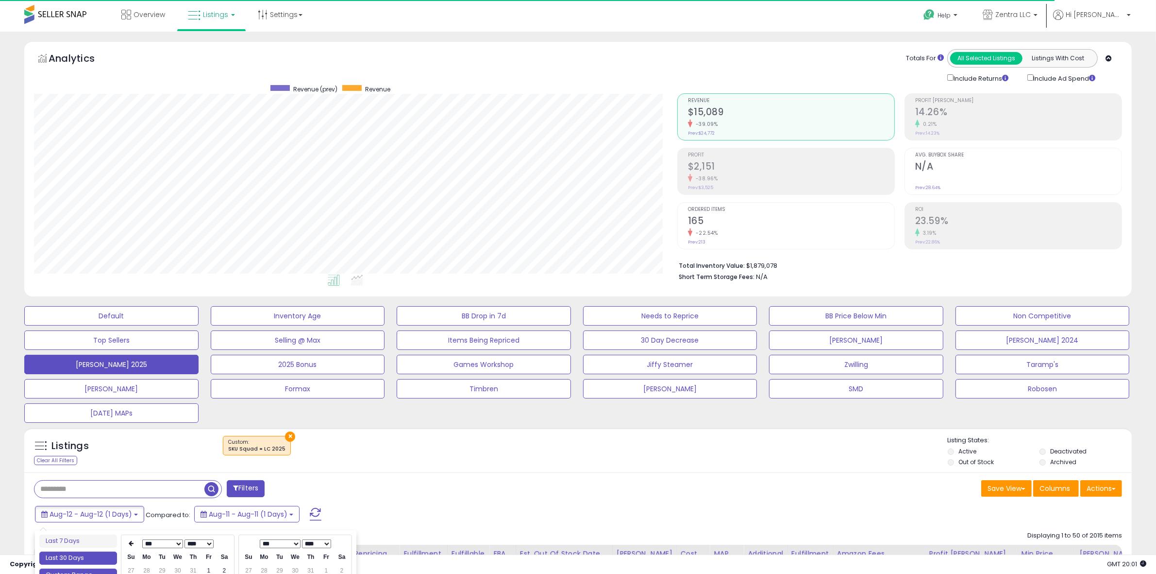
click at [102, 553] on li "Last 30 Days" at bounding box center [78, 557] width 78 height 13
click at [158, 489] on input "text" at bounding box center [119, 488] width 170 height 17
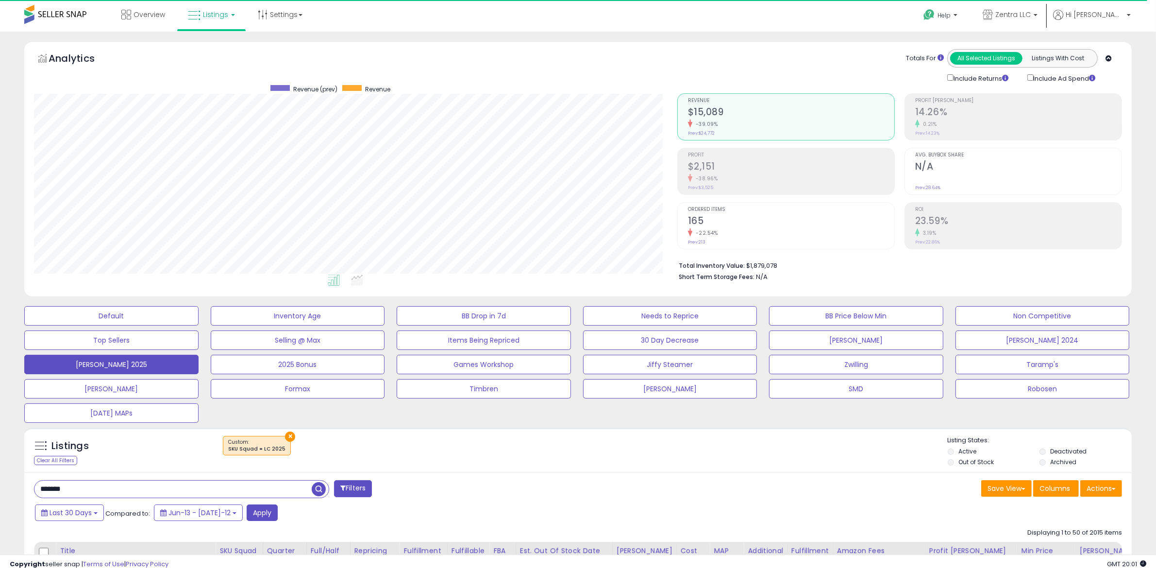
type input "**********"
click at [288, 436] on button "×" at bounding box center [290, 436] width 10 height 10
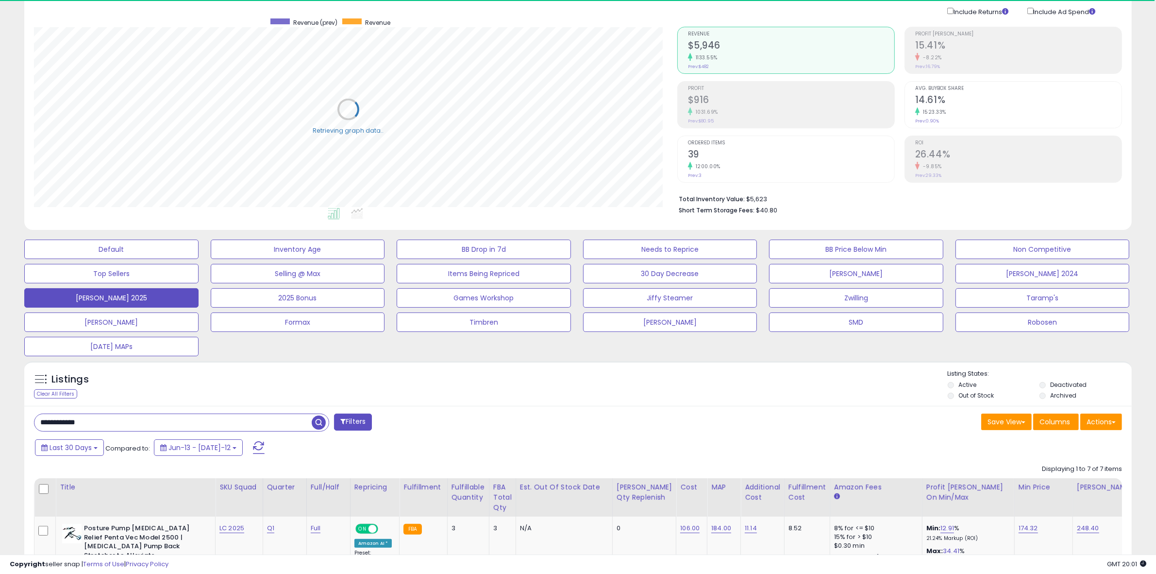
scroll to position [61, 0]
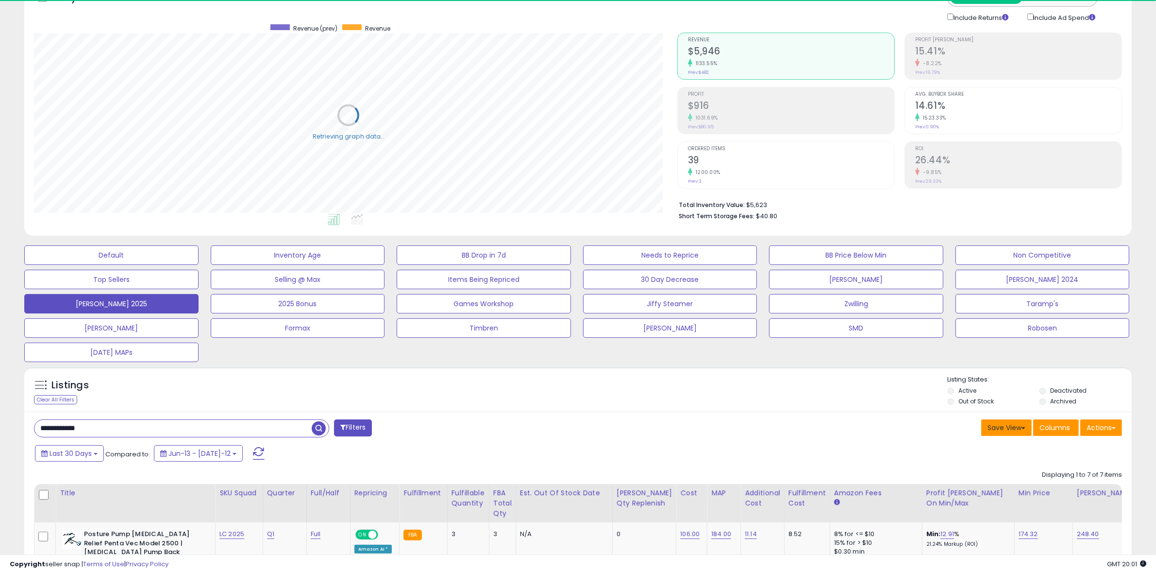
click at [1015, 426] on button "Save View" at bounding box center [1007, 427] width 51 height 17
click at [989, 448] on link "Save As New View" at bounding box center [978, 447] width 104 height 15
click at [945, 430] on input "text" at bounding box center [932, 427] width 58 height 17
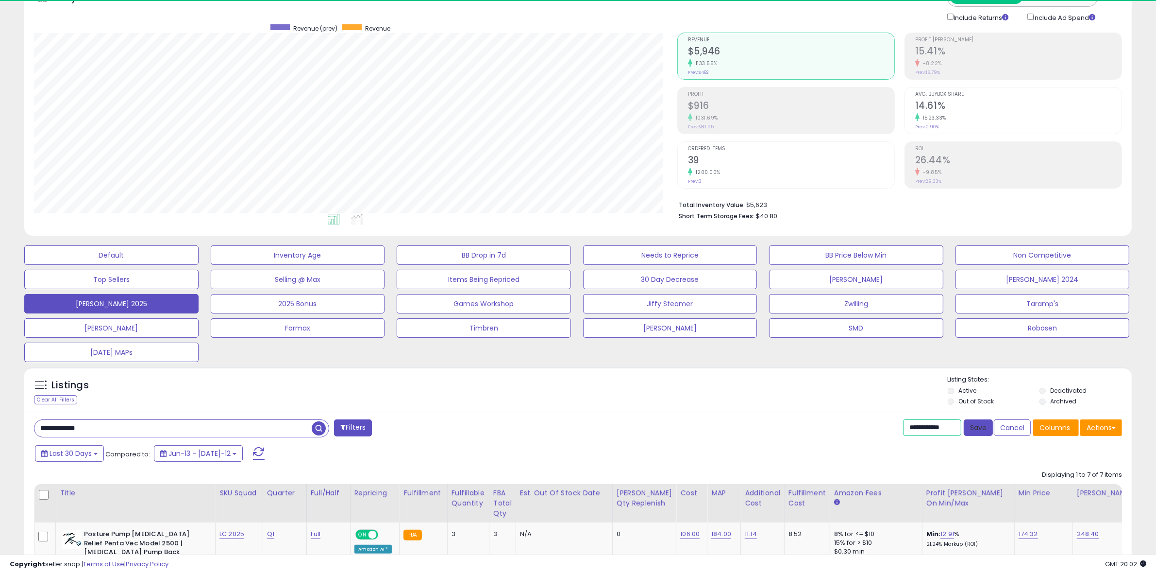
type input "**********"
click at [980, 428] on button "Save" at bounding box center [978, 427] width 29 height 17
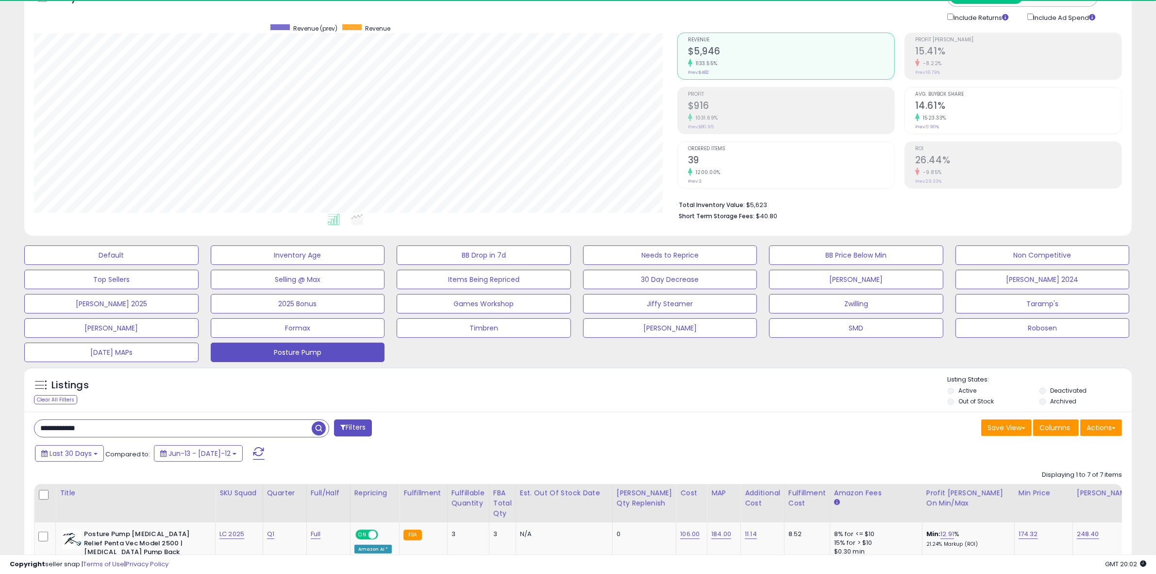
click at [437, 389] on div "Listings Clear All Filters Listing States:" at bounding box center [578, 391] width 1108 height 33
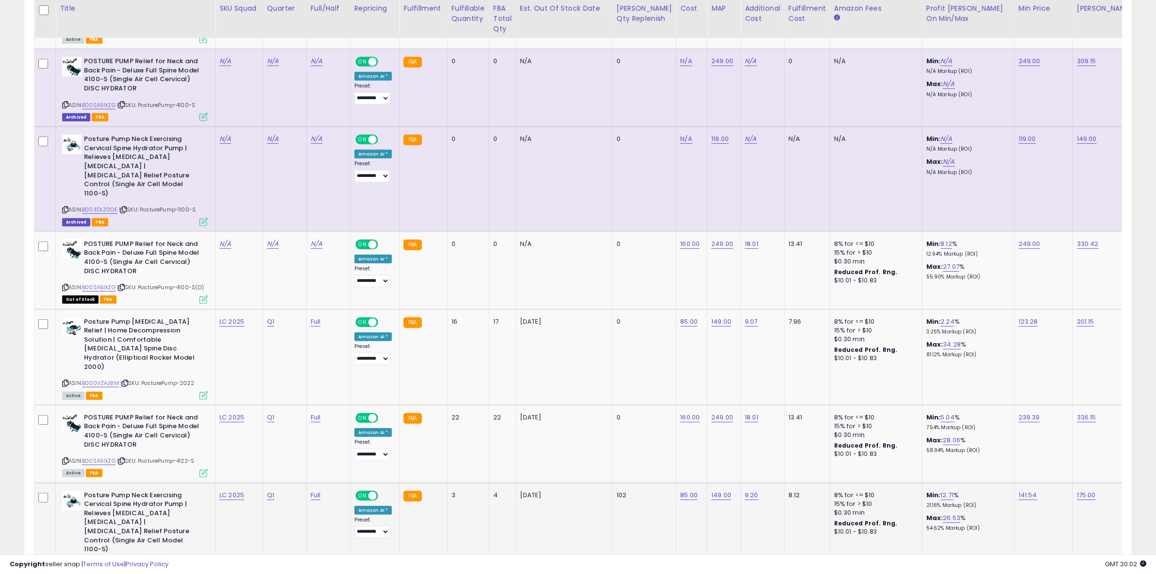
scroll to position [668, 0]
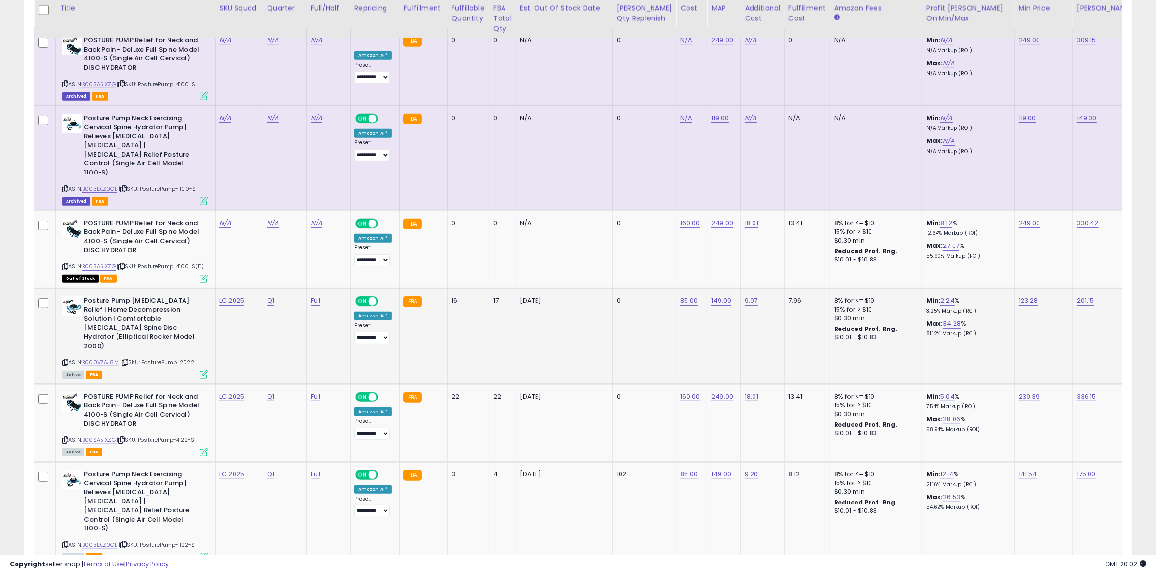
click at [127, 359] on icon at bounding box center [125, 361] width 6 height 5
click at [66, 359] on icon at bounding box center [65, 361] width 6 height 5
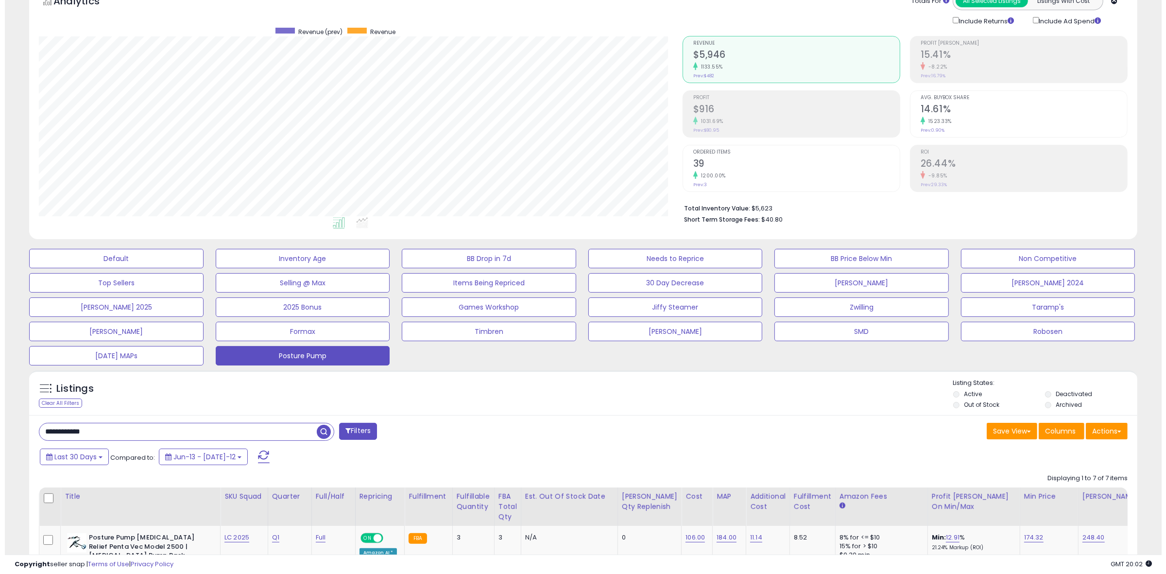
scroll to position [0, 0]
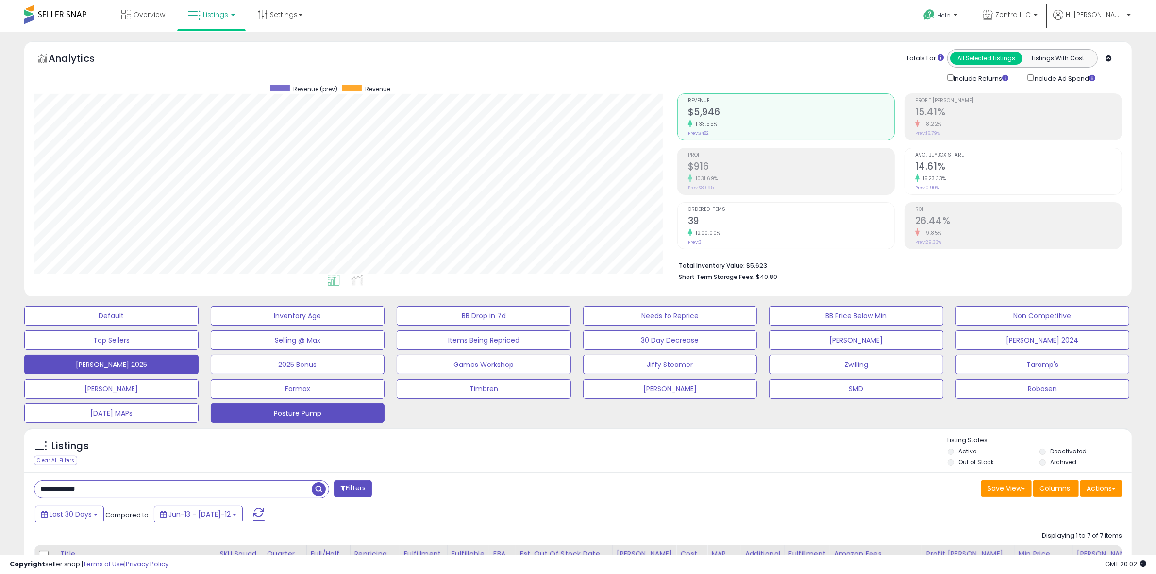
click at [140, 325] on button "[PERSON_NAME] 2025" at bounding box center [111, 315] width 174 height 19
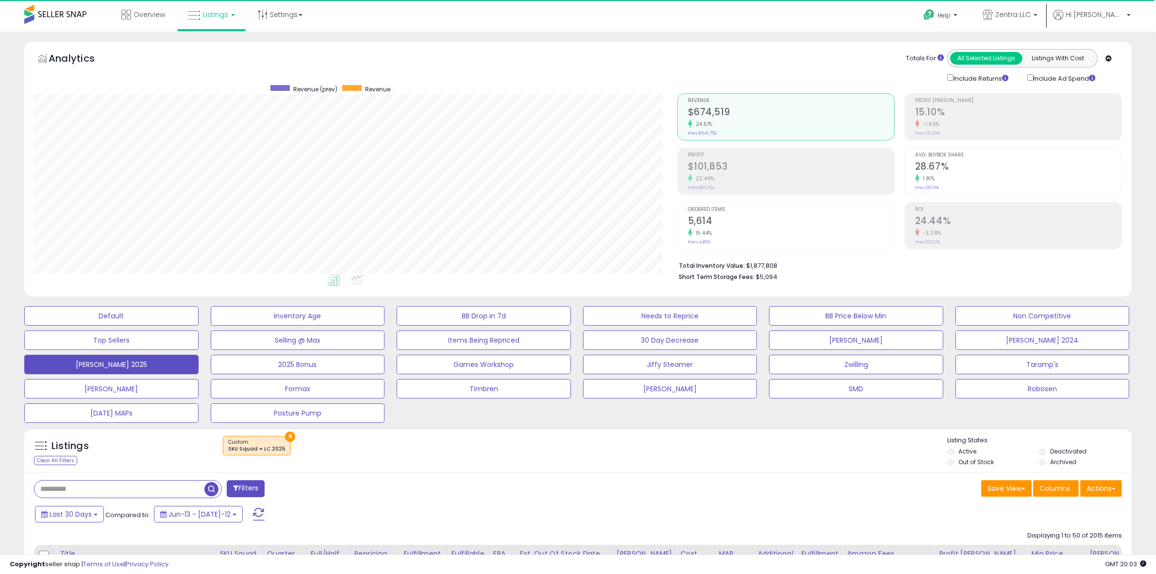
scroll to position [199, 643]
